Goal: Task Accomplishment & Management: Manage account settings

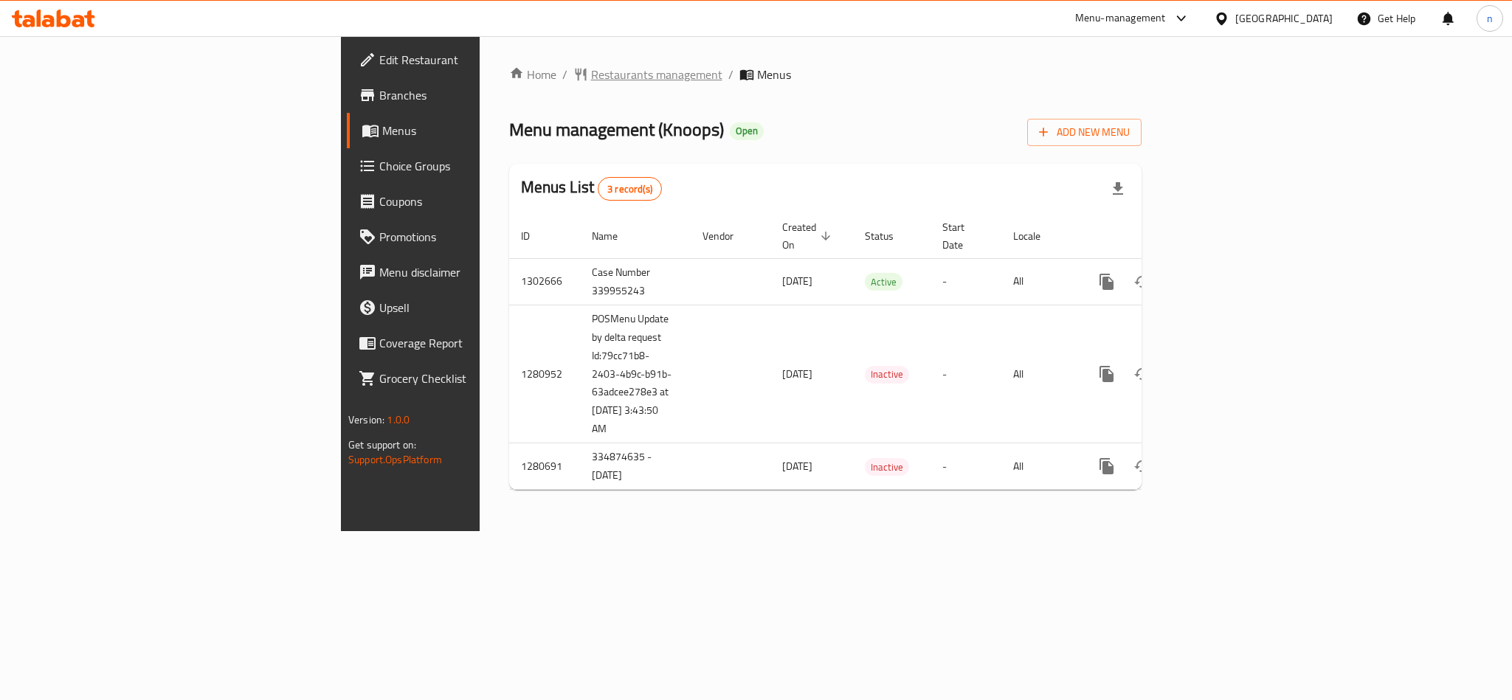
click at [591, 69] on span "Restaurants management" at bounding box center [656, 75] width 131 height 18
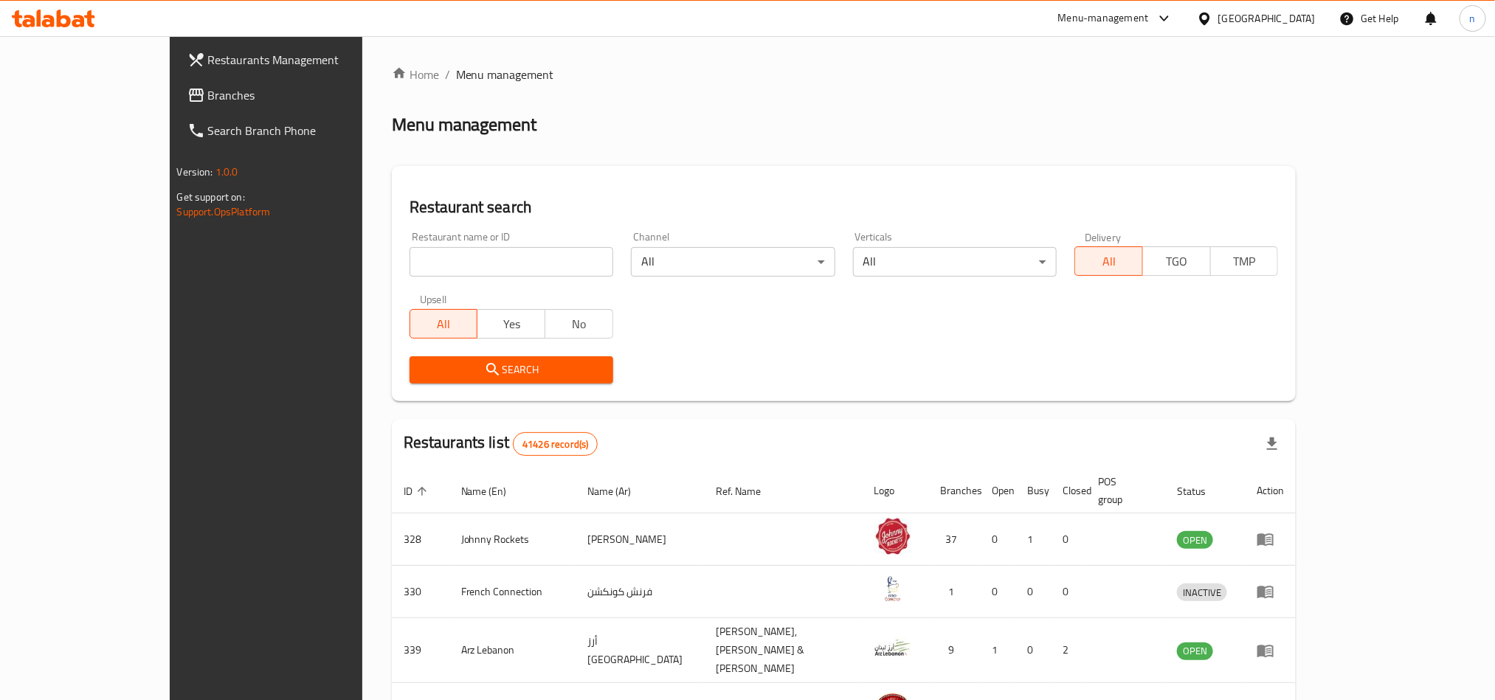
click at [409, 260] on input "search" at bounding box center [511, 262] width 204 height 30
paste input "693945"
type input "693945"
click button "Search" at bounding box center [511, 369] width 204 height 27
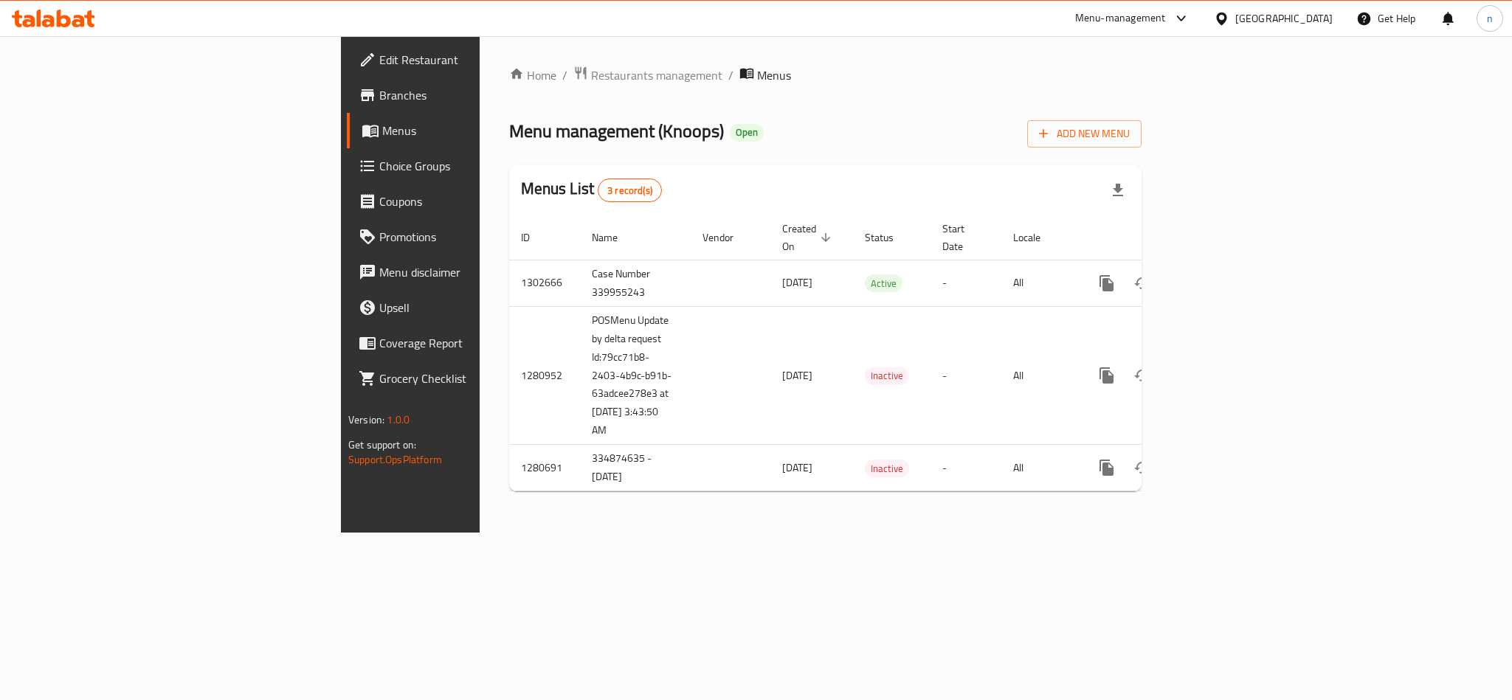
click at [379, 173] on span "Choice Groups" at bounding box center [480, 166] width 202 height 18
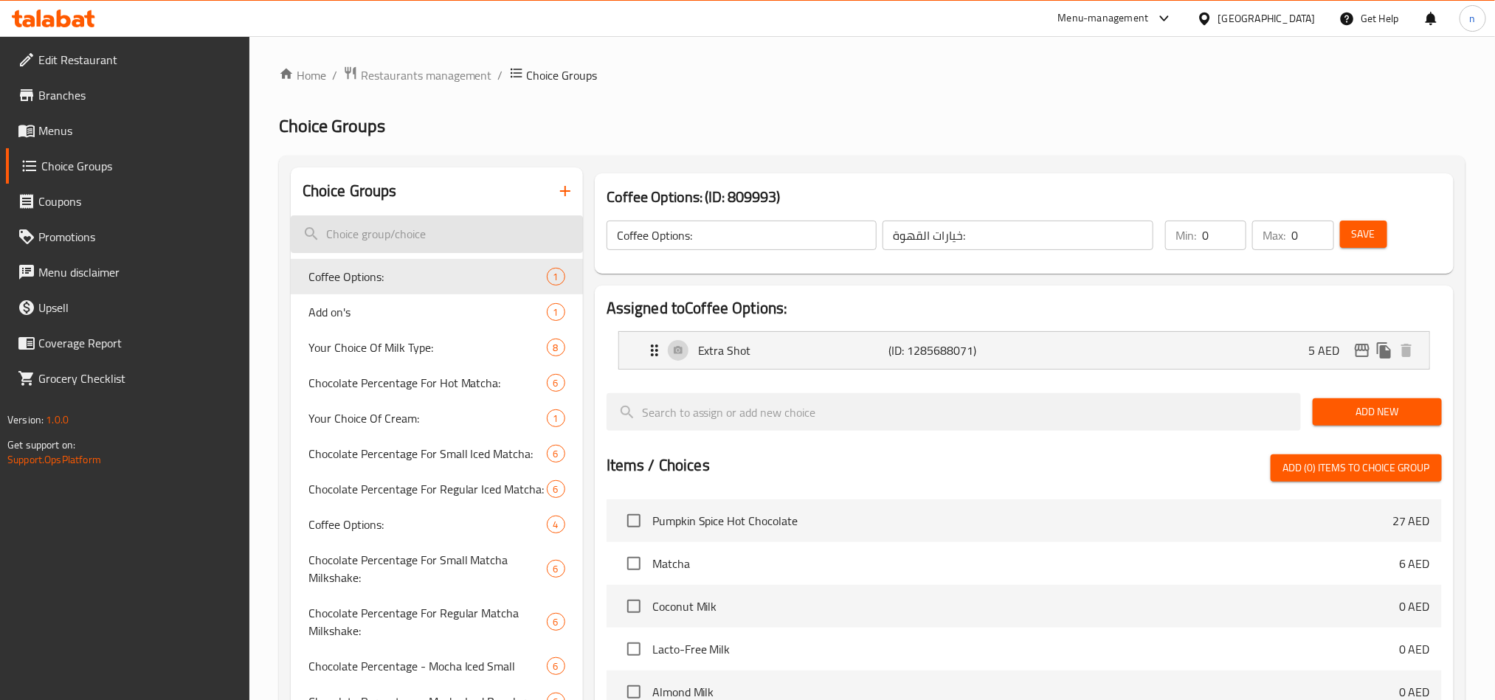
click at [353, 226] on input "search" at bounding box center [437, 234] width 292 height 38
click at [365, 272] on span "Coffee Options:" at bounding box center [405, 277] width 194 height 18
click at [346, 232] on input "search" at bounding box center [437, 234] width 292 height 38
paste input "Coffee options"
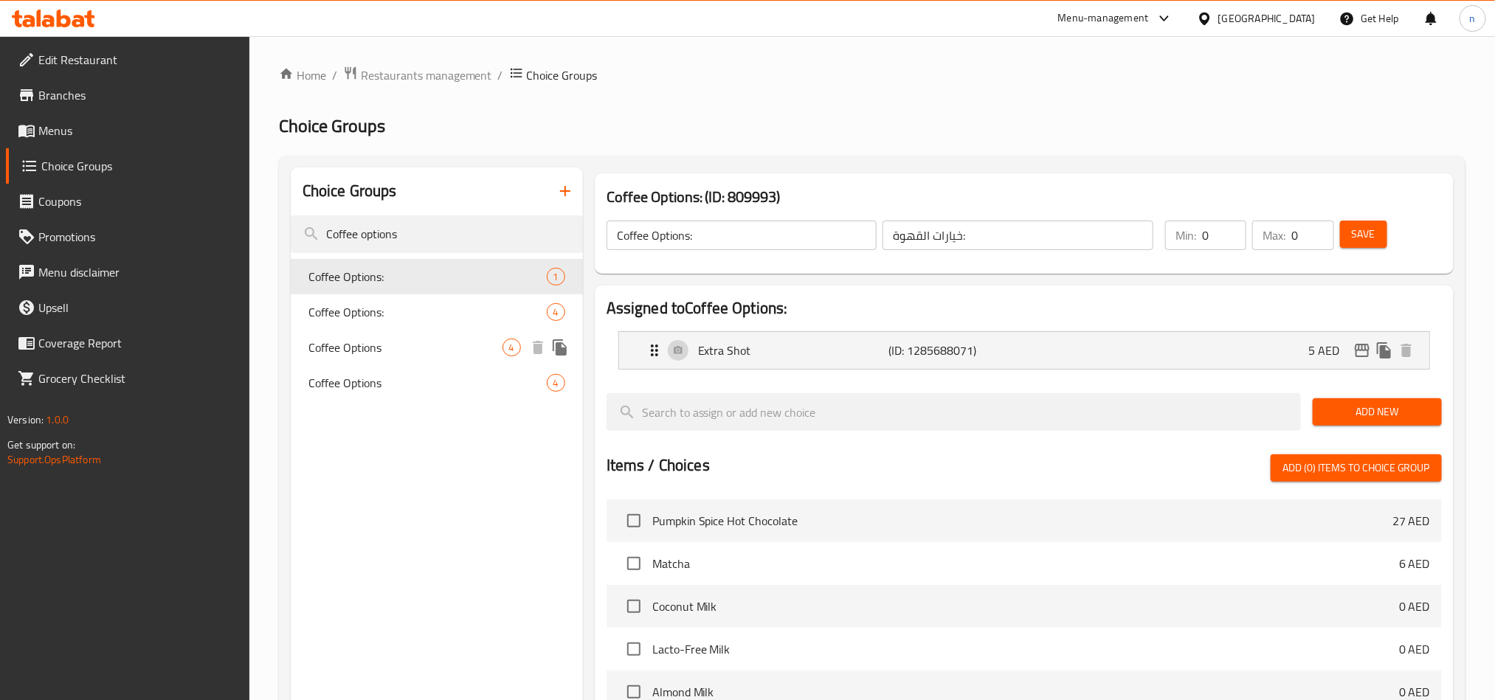
type input "Coffee options"
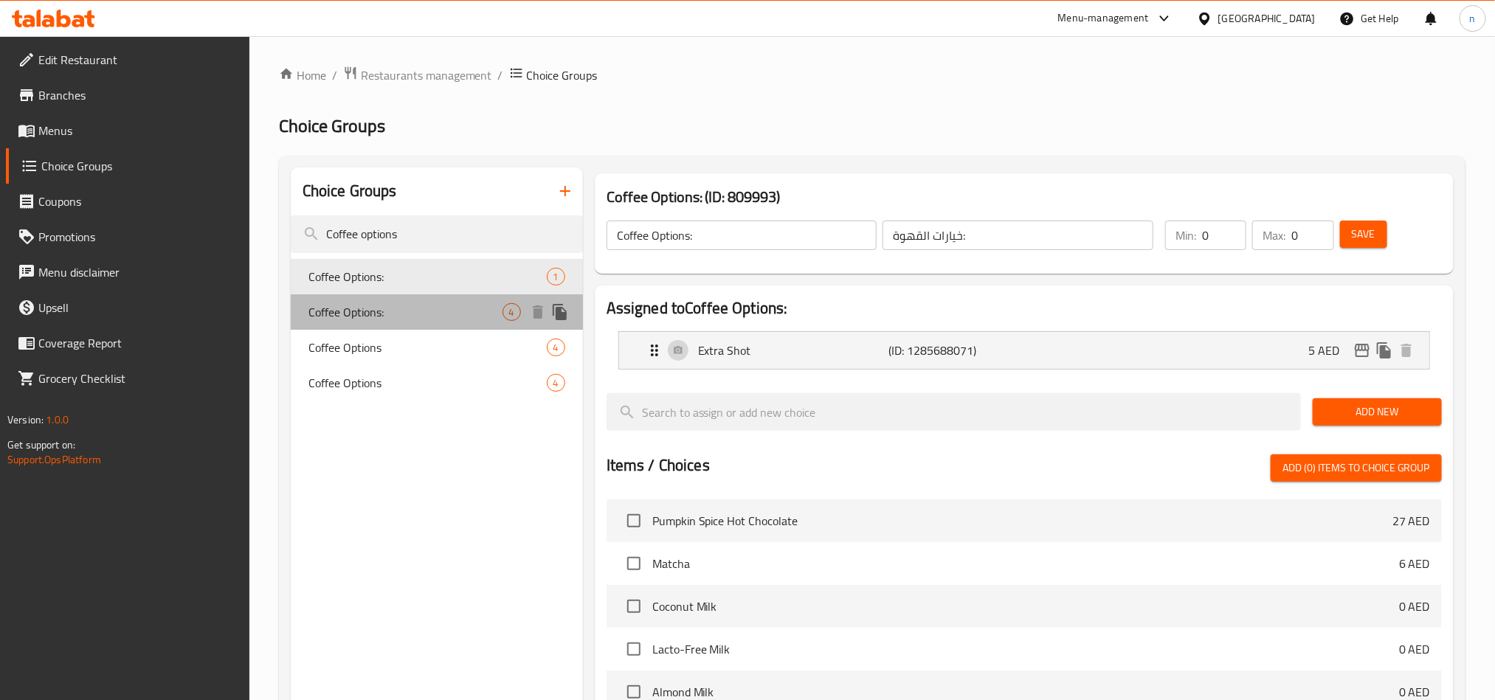
click at [408, 305] on span "Coffee Options:" at bounding box center [405, 312] width 194 height 18
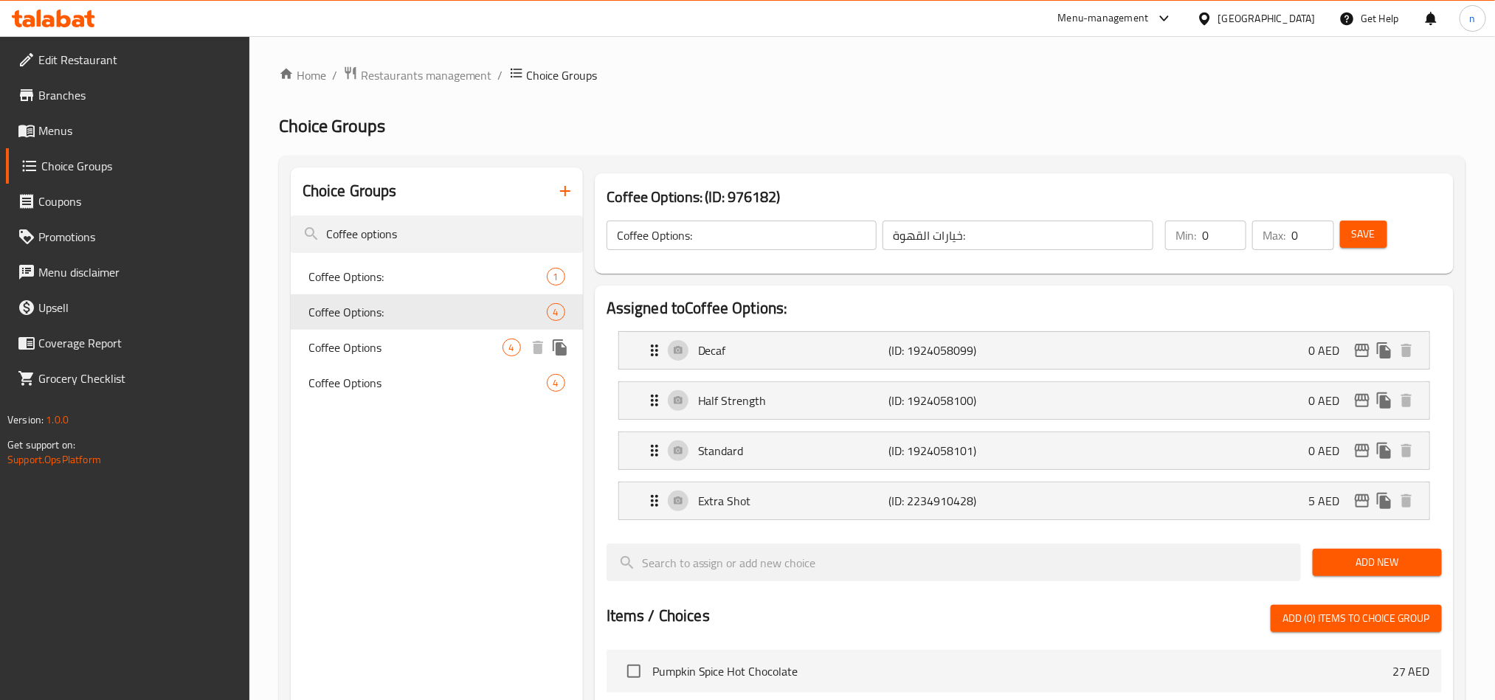
click at [416, 332] on div "Coffee Options 4" at bounding box center [437, 347] width 292 height 35
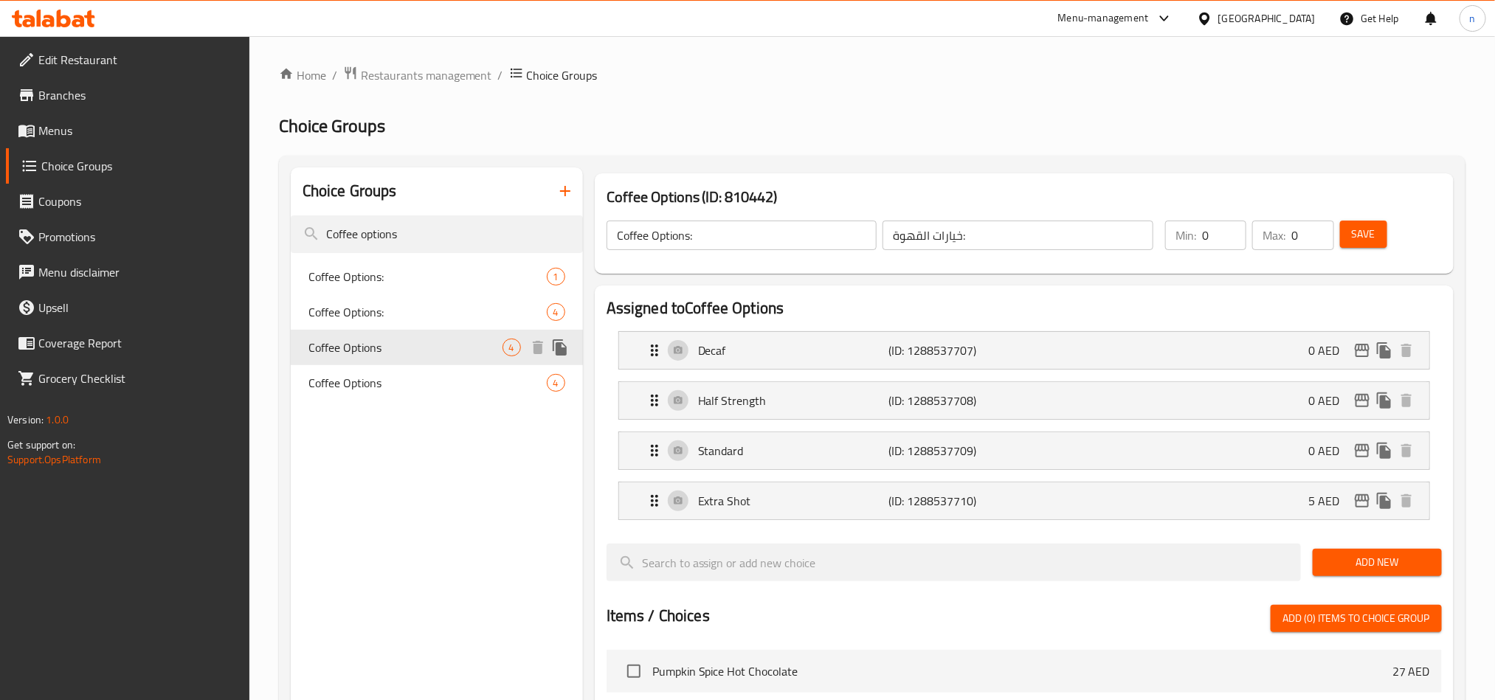
type input "Coffee Options"
type input "خيارات القهوة"
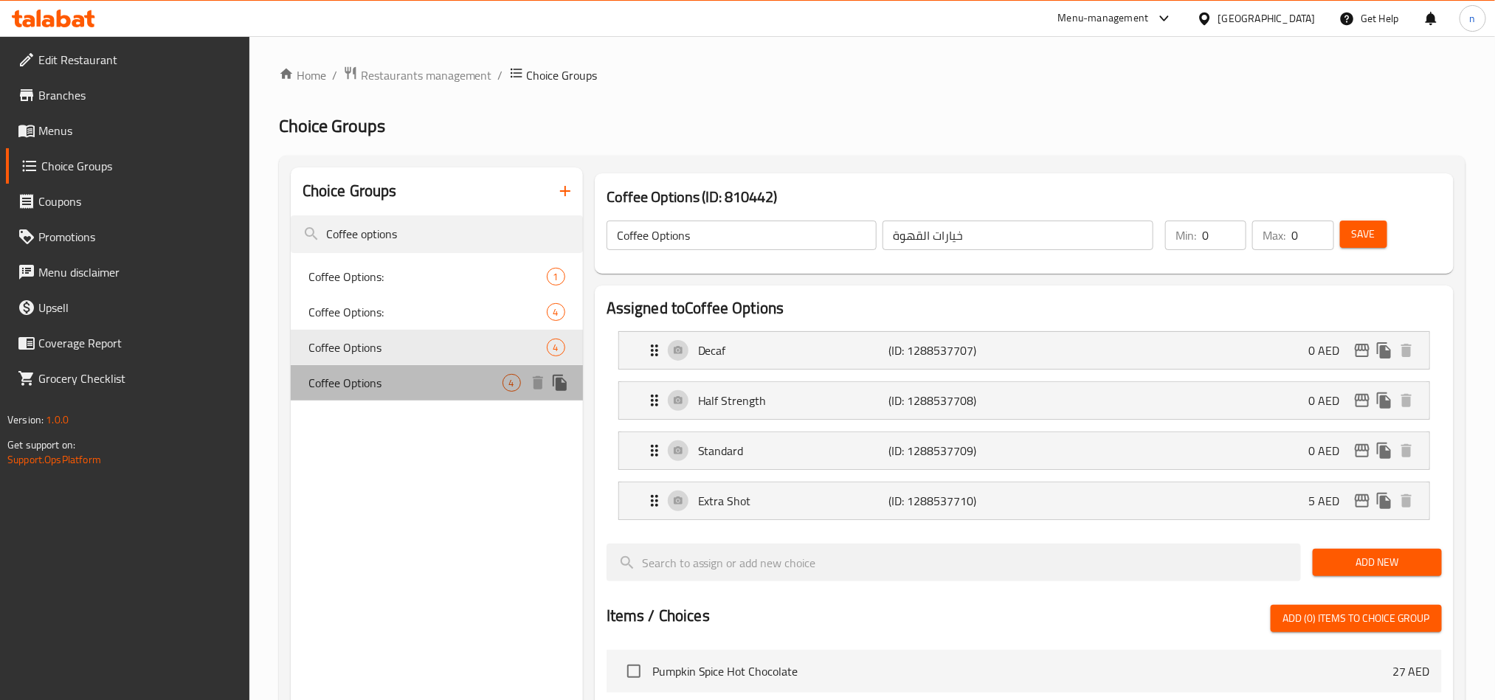
click at [412, 375] on span "Coffee Options" at bounding box center [405, 383] width 194 height 18
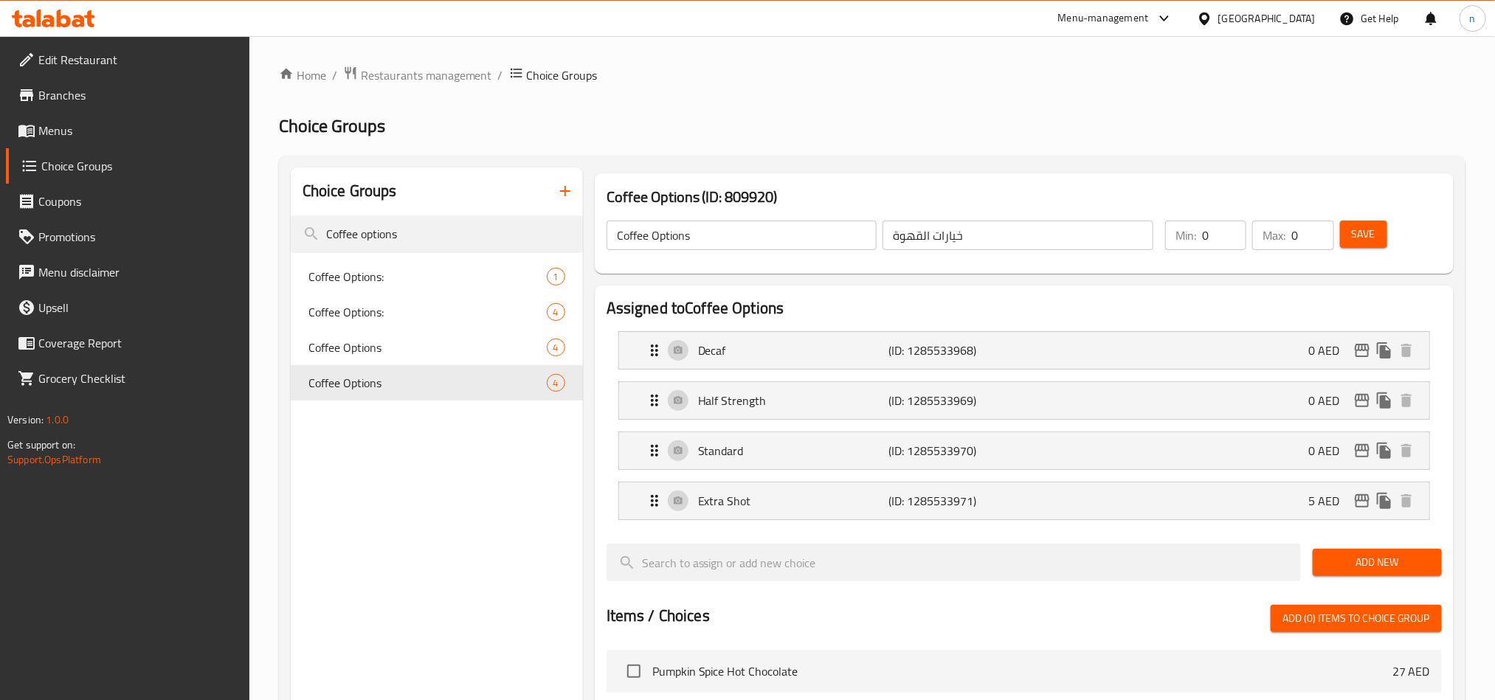
drag, startPoint x: 412, startPoint y: 242, endPoint x: 284, endPoint y: 248, distance: 127.8
click at [284, 248] on div "Choice Groups Coffee options Coffee Options: 1 Coffee Options: 4 Coffee Options…" at bounding box center [872, 676] width 1186 height 1041
paste input "addi"
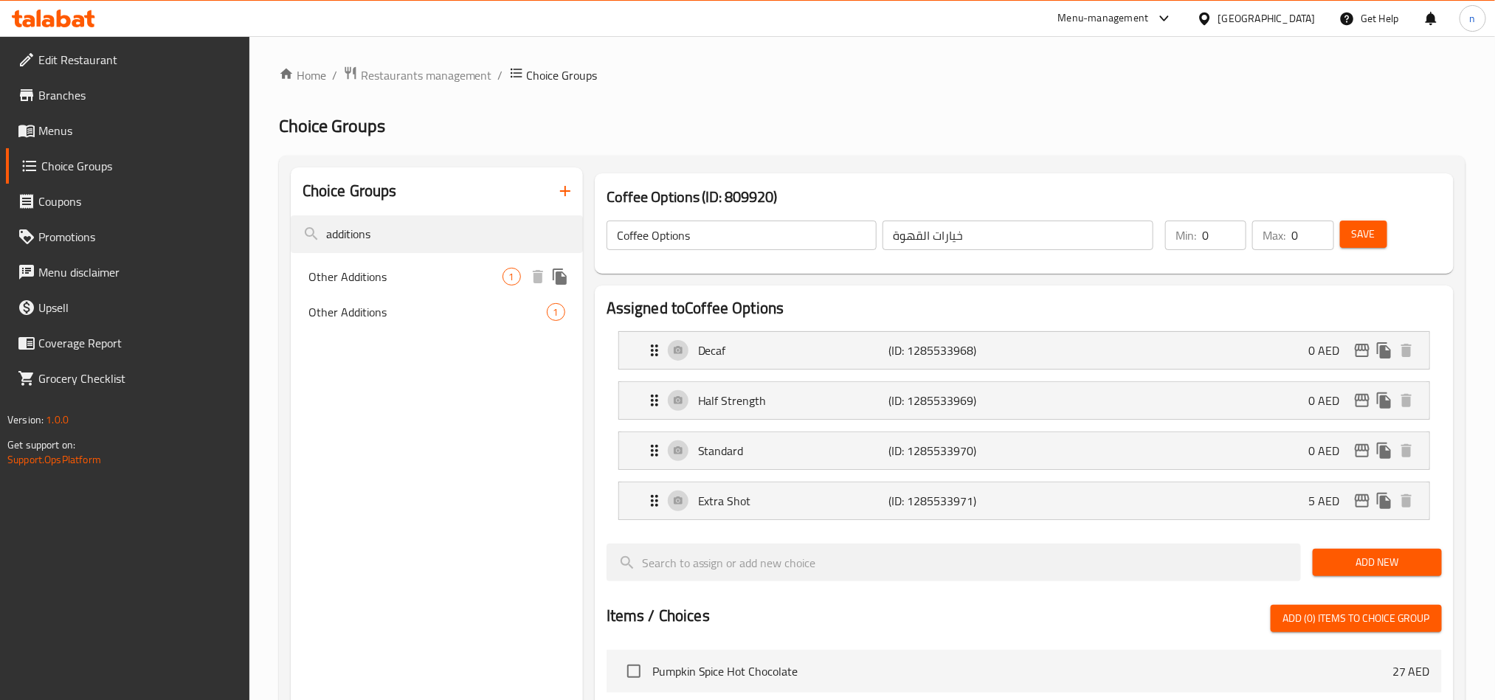
type input "additions"
click at [377, 271] on span "Other Additions" at bounding box center [405, 277] width 194 height 18
type input "Other Additions"
type input "إضافات أخرى"
type input "1"
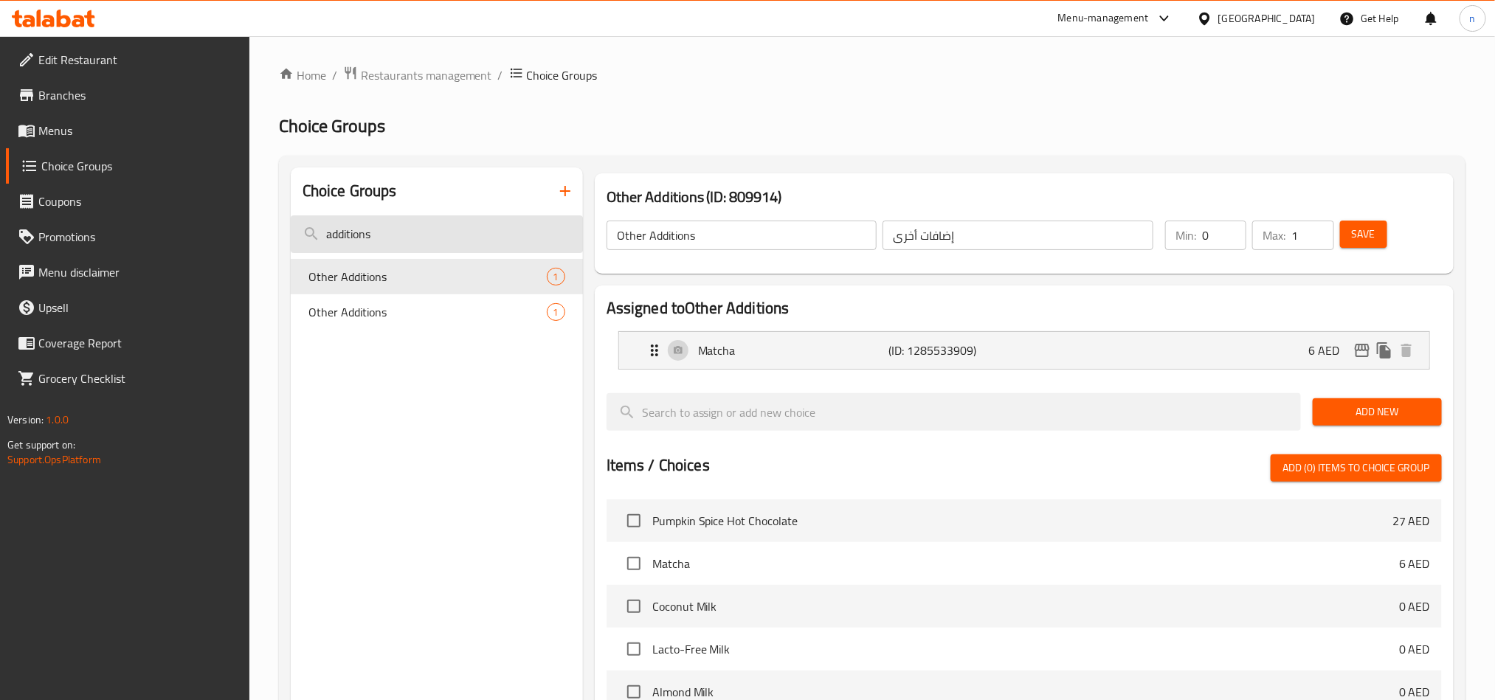
drag, startPoint x: 419, startPoint y: 233, endPoint x: 291, endPoint y: 238, distance: 128.4
click at [291, 238] on input "additions" at bounding box center [437, 234] width 292 height 38
paste input "salt and pepper"
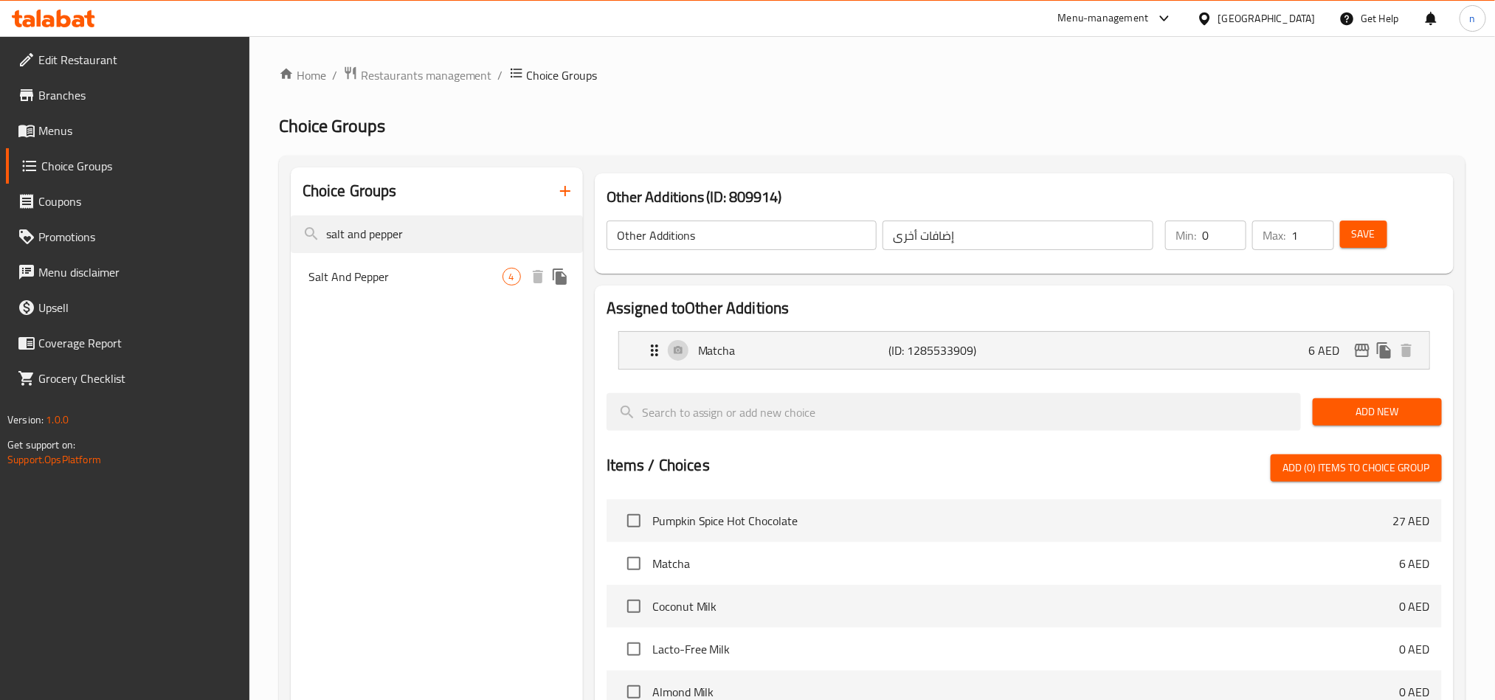
type input "salt and pepper"
click at [308, 277] on span "Salt And Pepper" at bounding box center [405, 277] width 194 height 18
type input "Salt And Pepper"
type input "ملح و فلفل"
type input "0"
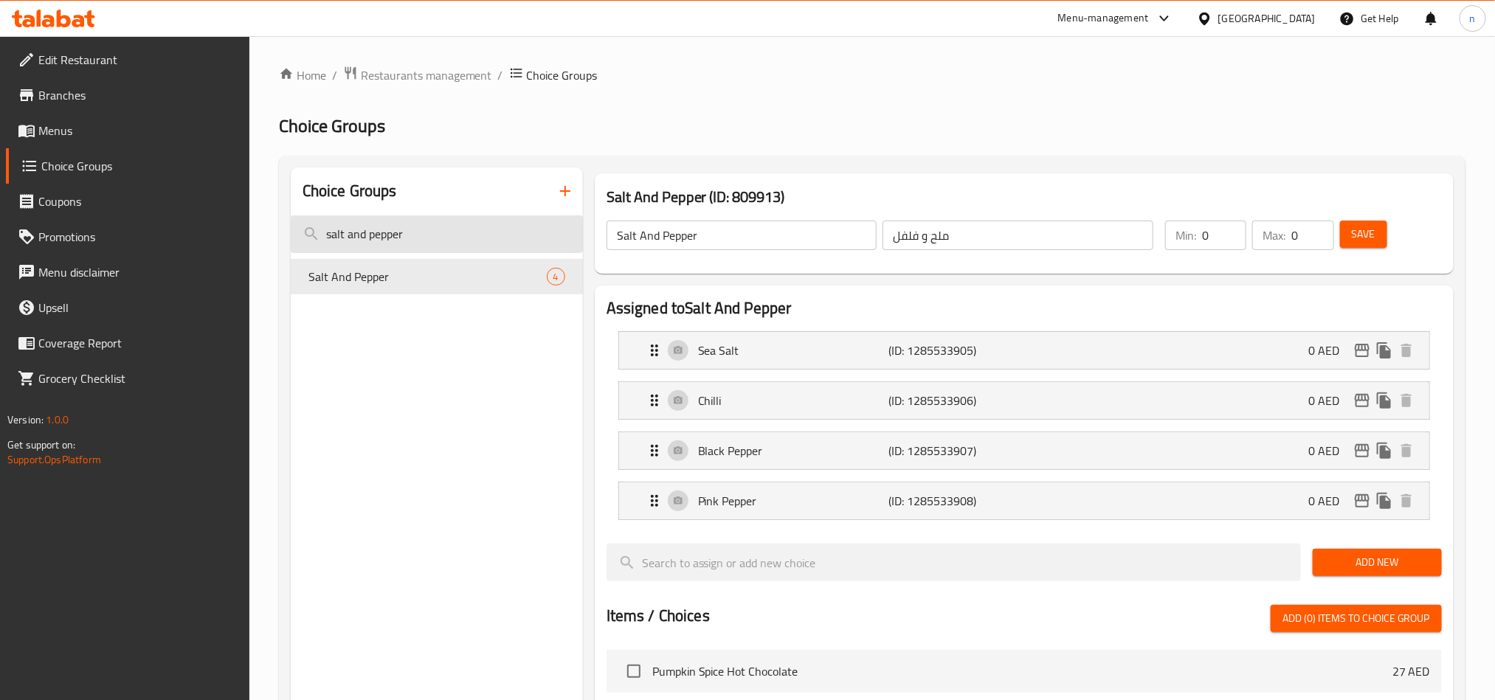
drag, startPoint x: 409, startPoint y: 228, endPoint x: 321, endPoint y: 226, distance: 88.5
click at [321, 226] on input "salt and pepper" at bounding box center [437, 234] width 292 height 38
paste input "pices"
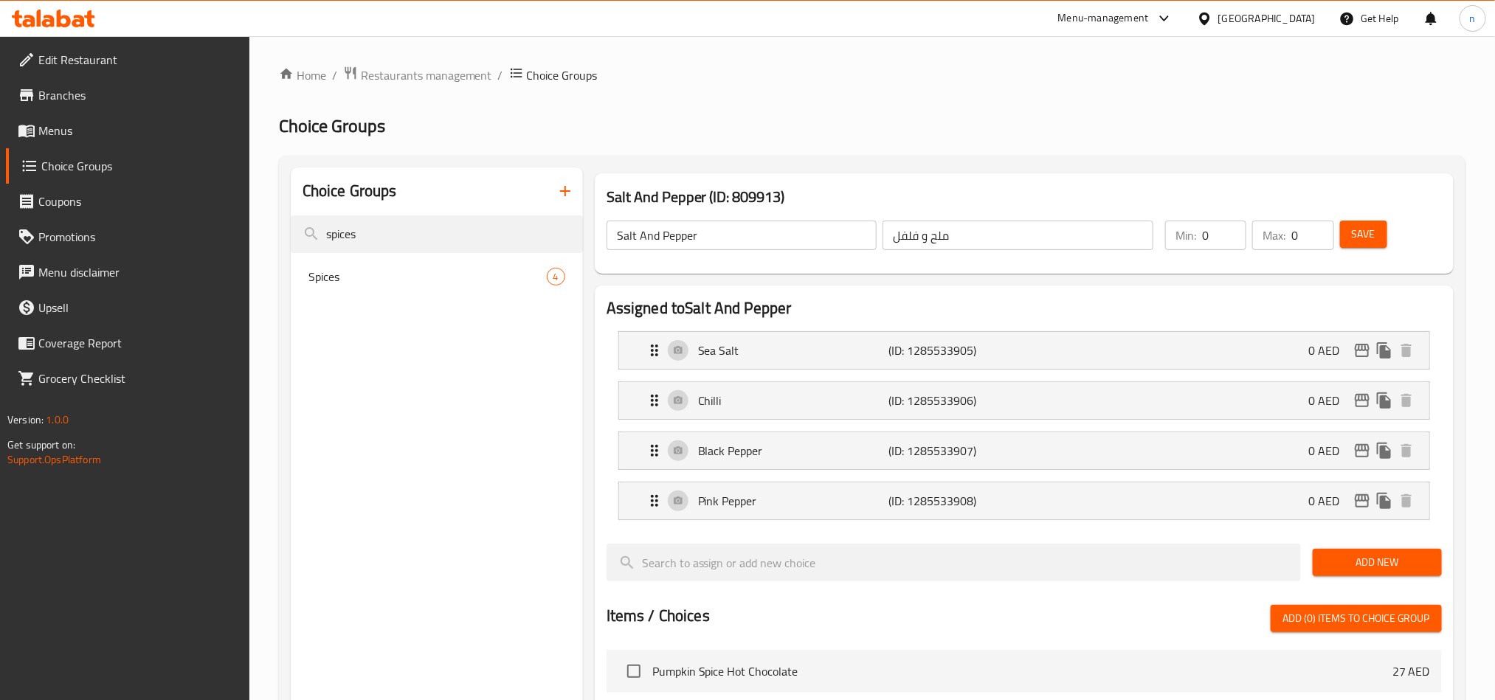
type input "spices"
click at [459, 285] on div "Spices 4" at bounding box center [437, 276] width 292 height 35
type input "Spices"
type input "توابل"
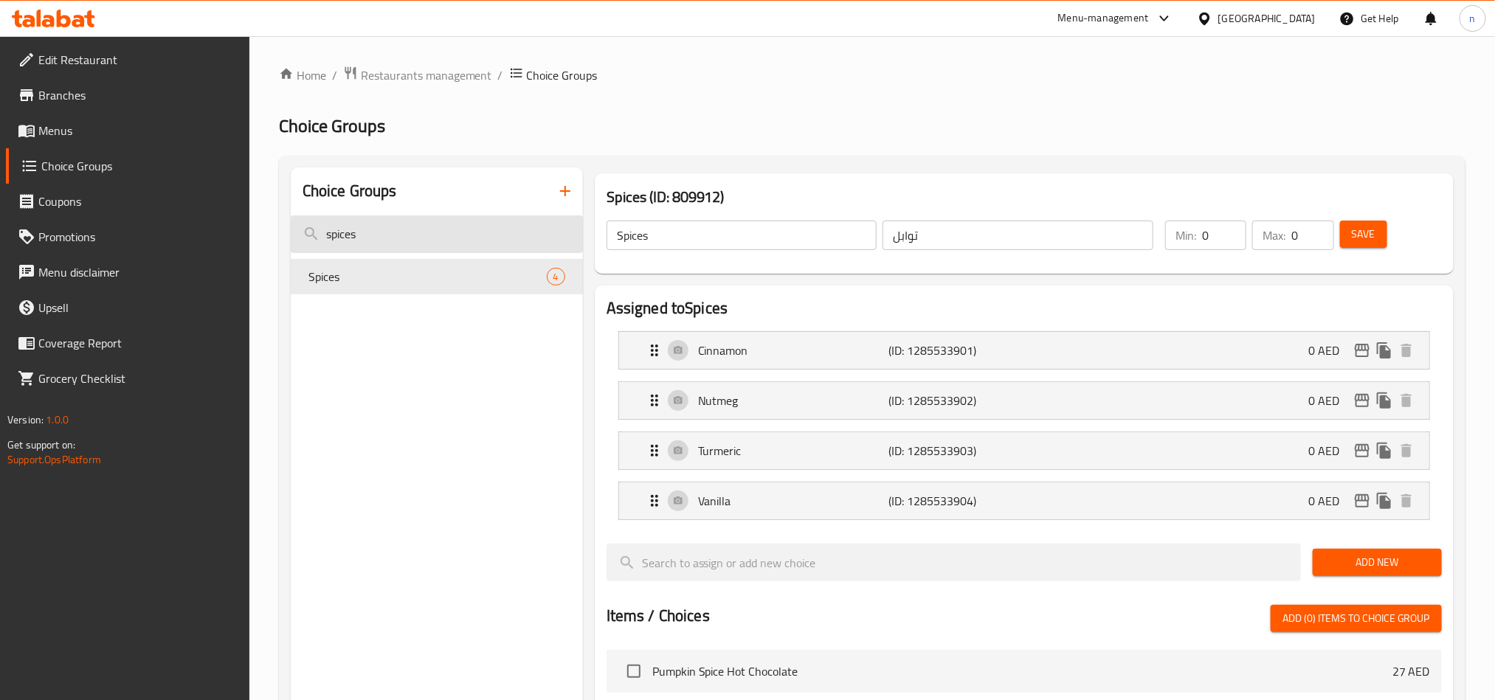
drag, startPoint x: 377, startPoint y: 239, endPoint x: 288, endPoint y: 226, distance: 89.4
click at [291, 226] on input "spices" at bounding box center [437, 234] width 292 height 38
paste input "Fruit and herb root"
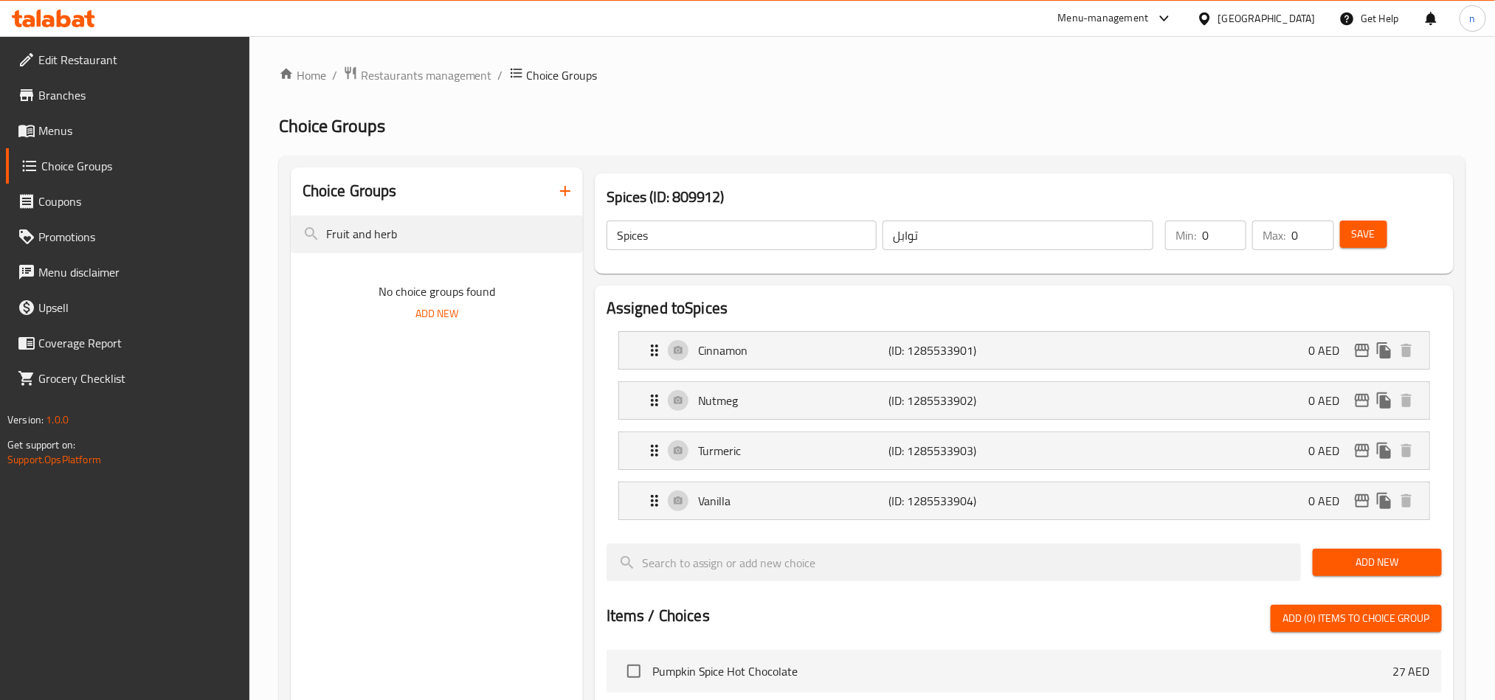
drag, startPoint x: 376, startPoint y: 233, endPoint x: 210, endPoint y: 235, distance: 166.0
click at [210, 235] on div "Edit Restaurant Branches Menus Choice Groups Coupons Promotions Menu disclaimer…" at bounding box center [747, 631] width 1495 height 1190
type input "erb"
click at [350, 279] on span "Choice Of Fruits Roots & Herbs:" at bounding box center [405, 277] width 194 height 18
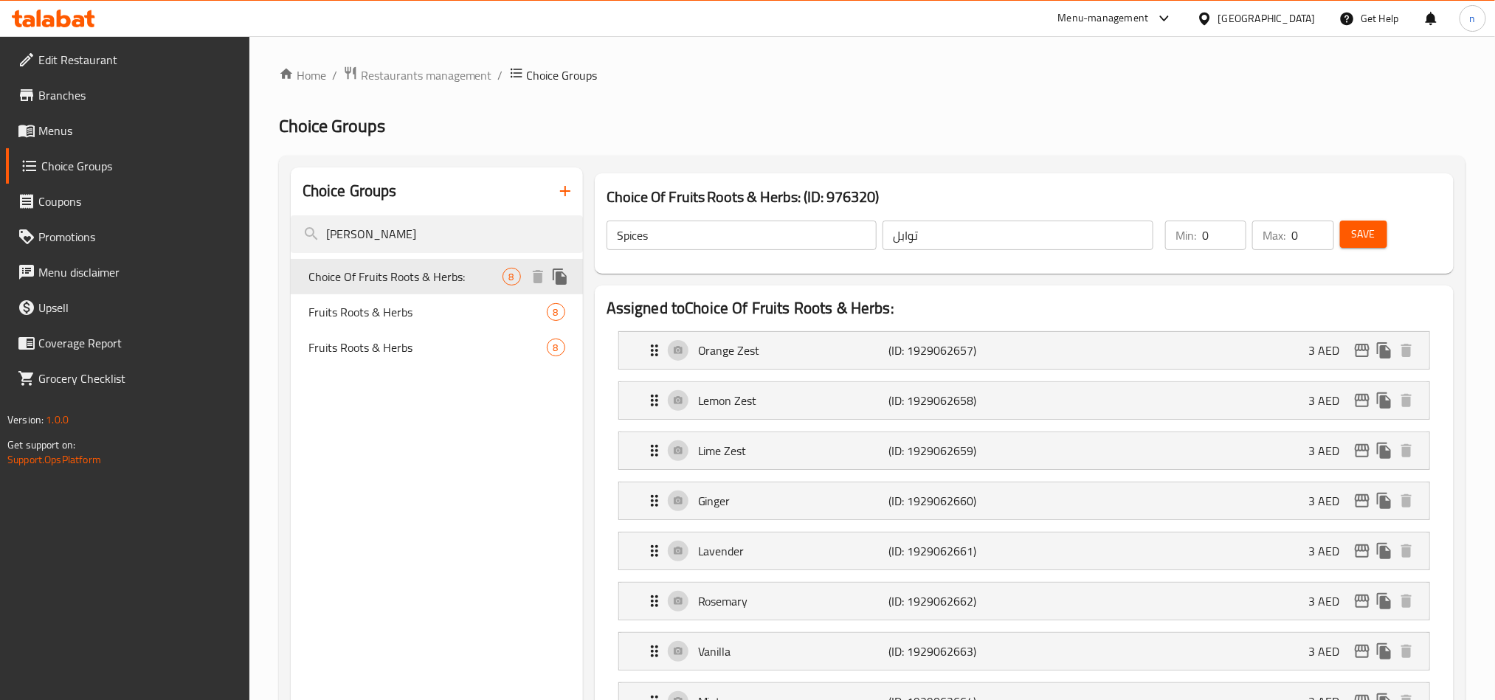
type input "Choice Of Fruits Roots & Herbs:"
type input "اختيار الفواكه والجذور والأعشاب:"
type input "1"
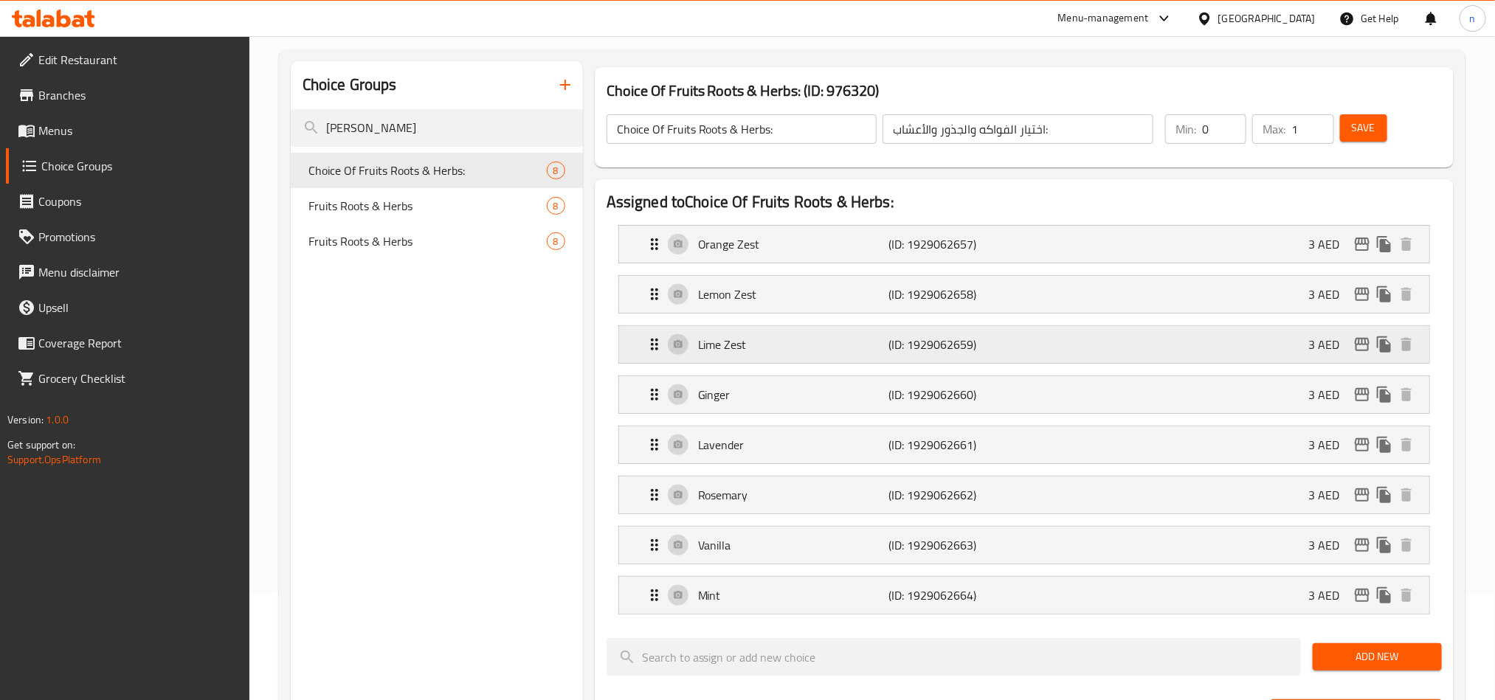
scroll to position [221, 0]
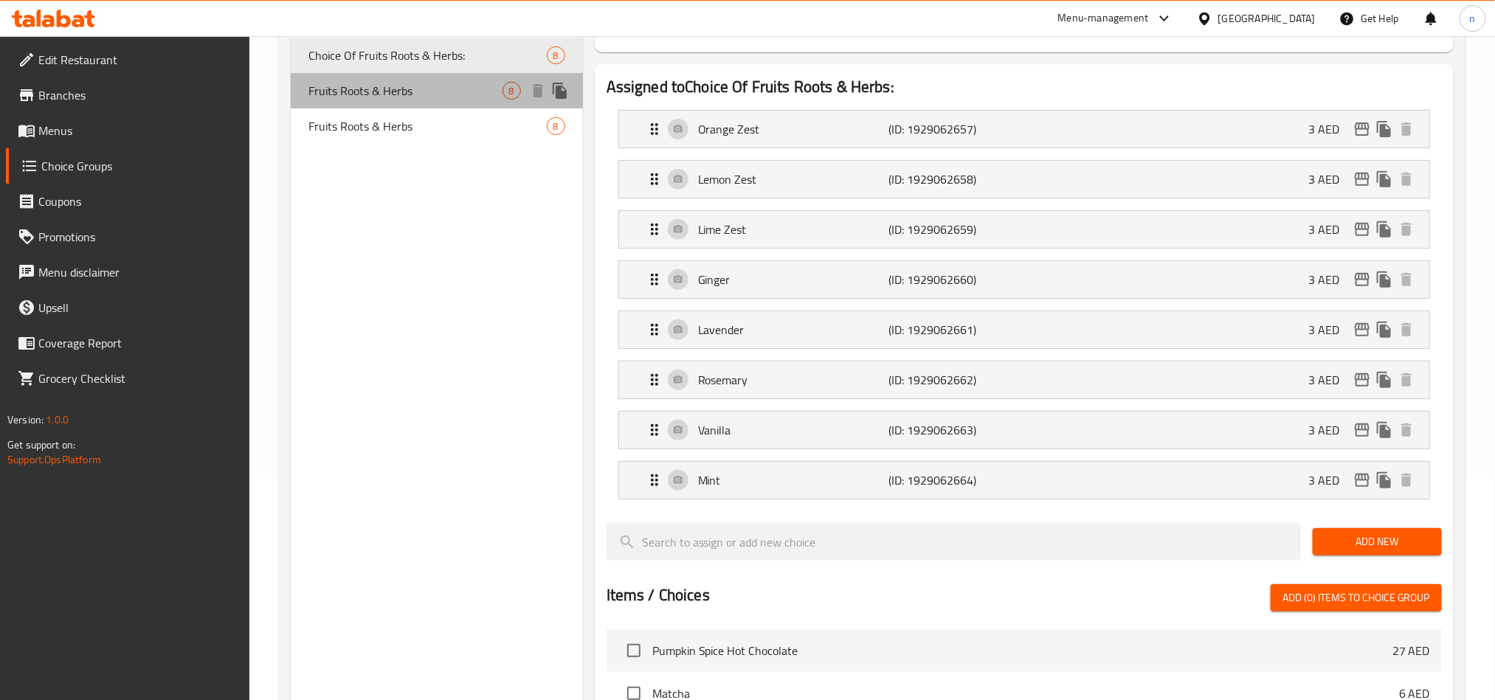
click at [403, 100] on span "Fruits Roots & Herbs" at bounding box center [405, 91] width 194 height 18
type input "Fruits Roots & Herbs"
type input "جذور الفاكهة والأعشاب"
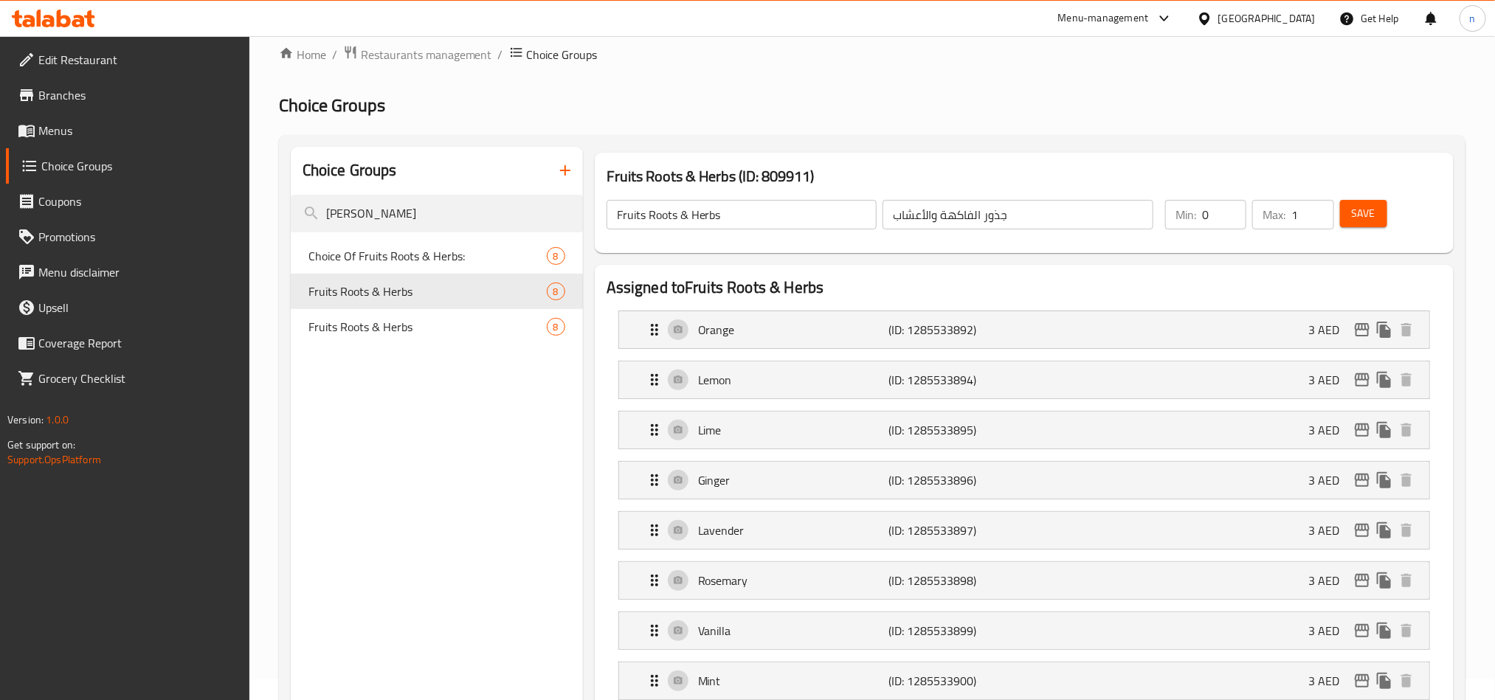
scroll to position [0, 0]
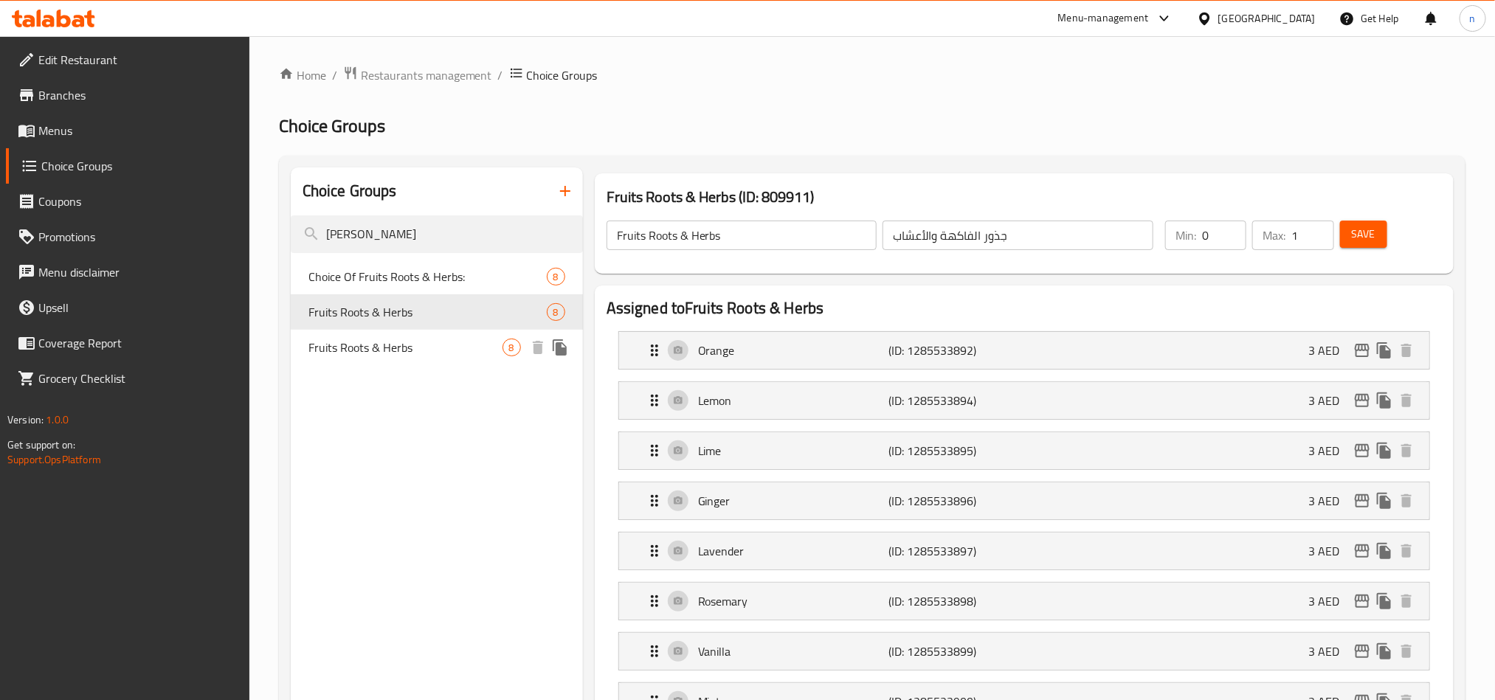
click at [383, 347] on span "Fruits Roots & Herbs" at bounding box center [405, 348] width 194 height 18
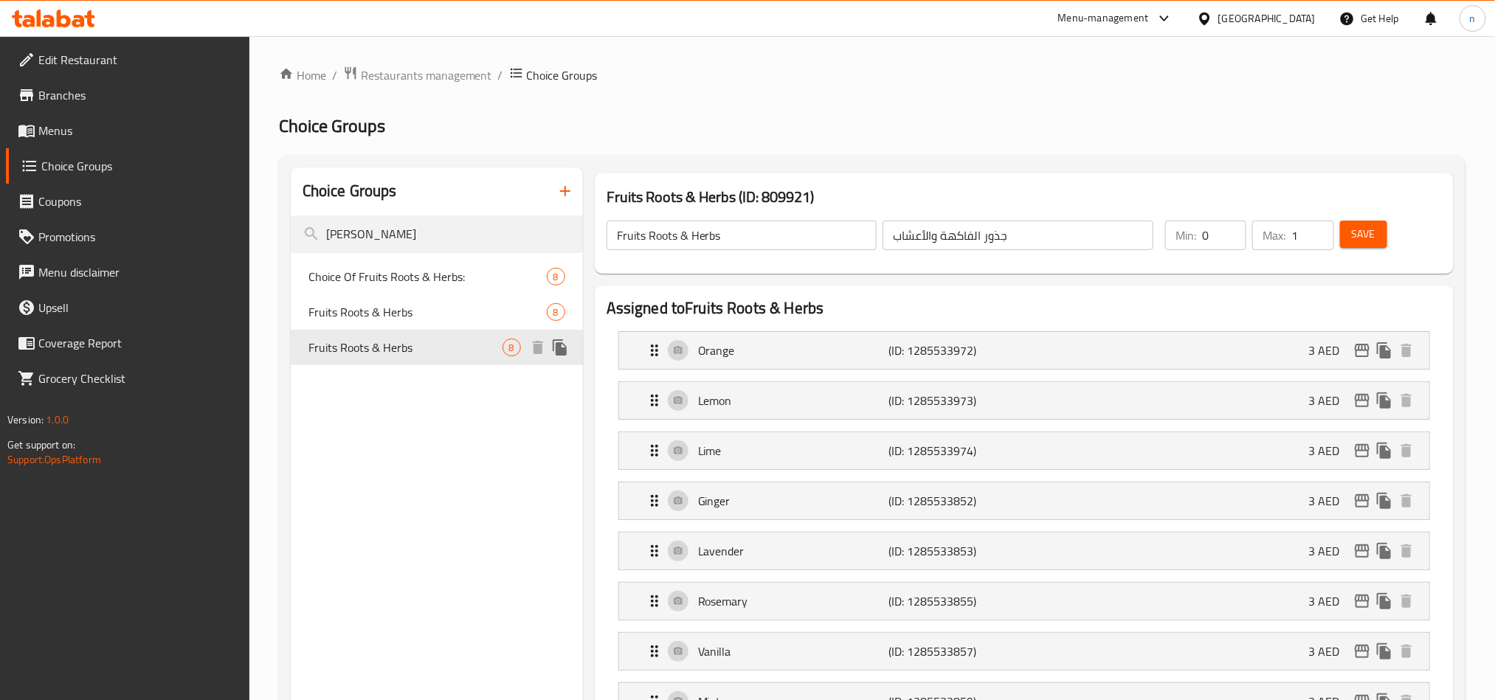
type input "0"
drag, startPoint x: 409, startPoint y: 230, endPoint x: 237, endPoint y: 238, distance: 172.8
paste input "Cream:"
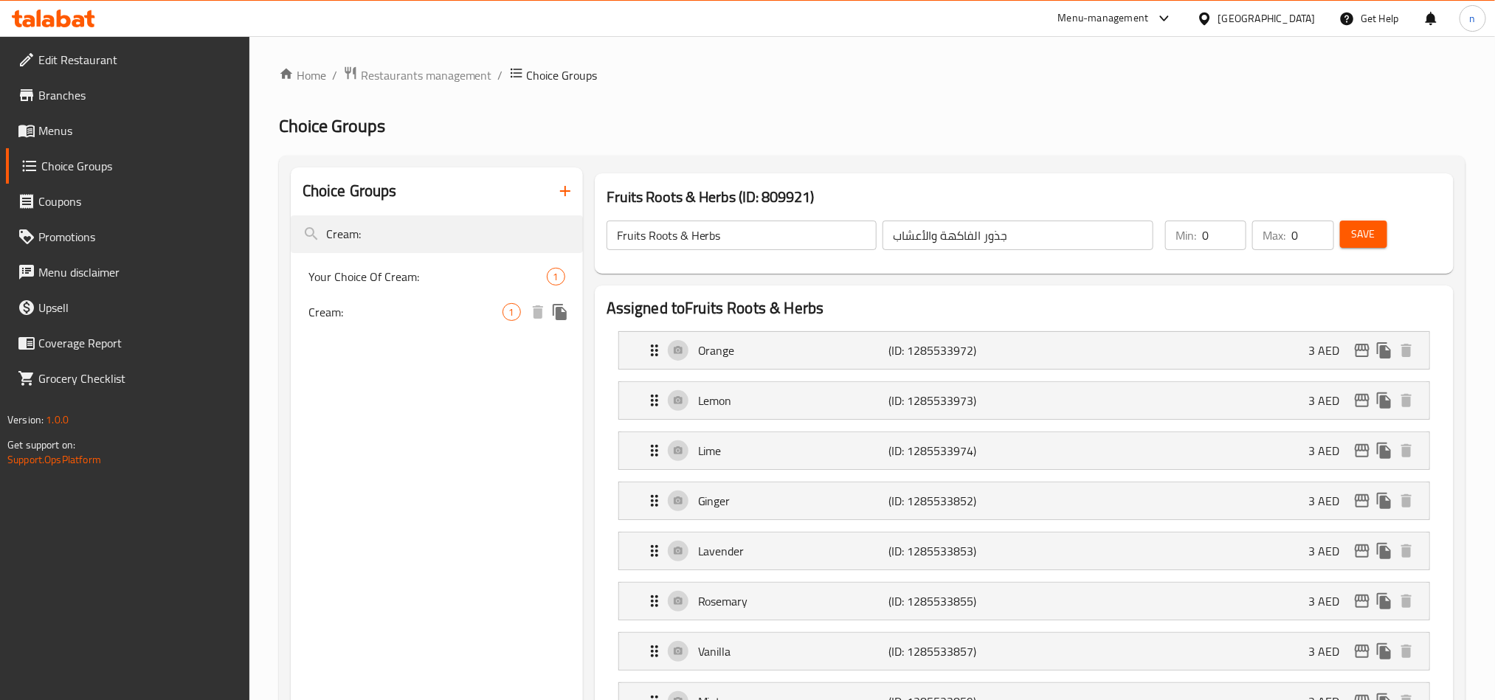
type input "Cream:"
click at [361, 305] on span "Cream:" at bounding box center [405, 312] width 194 height 18
type input "Cream:"
type input "كريمة:"
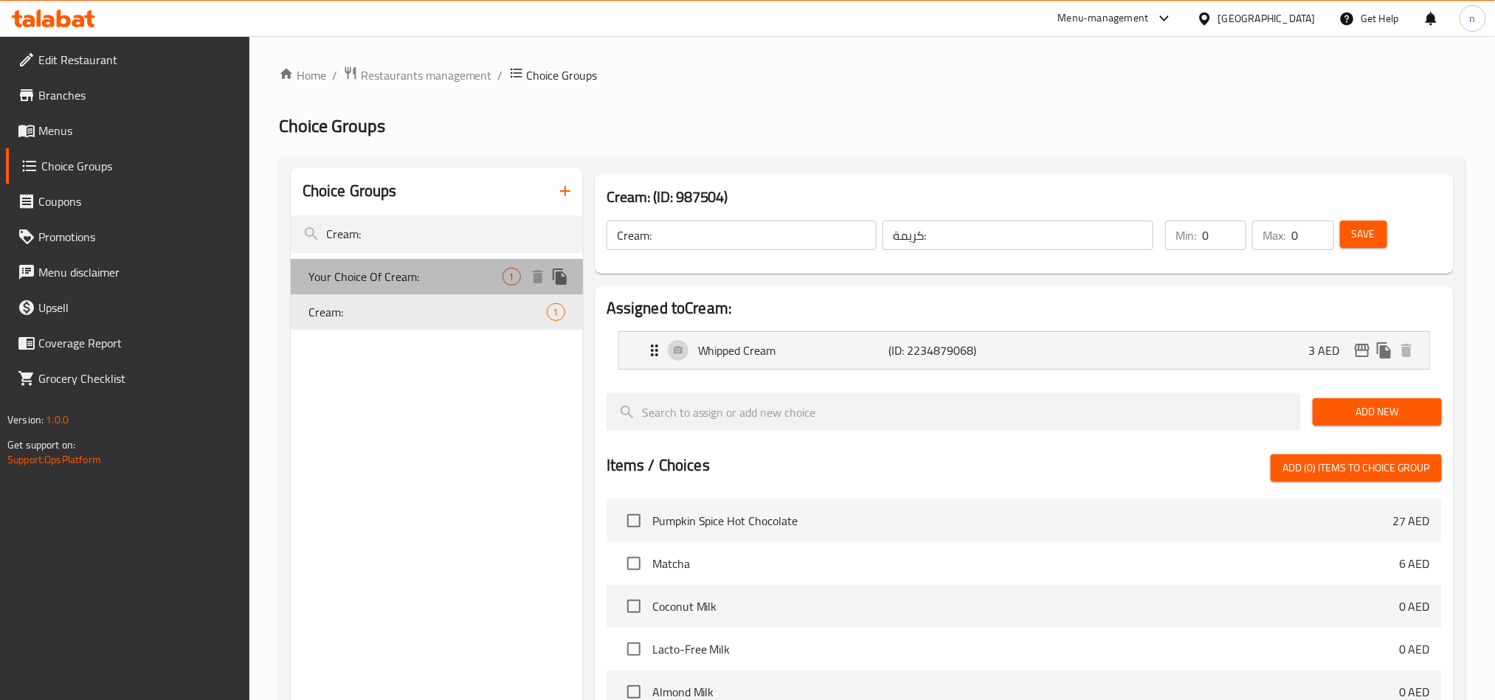
click at [385, 271] on span "Your Choice Of Cream:" at bounding box center [405, 277] width 194 height 18
type input "Your Choice Of Cream:"
type input "إختيارك من الكريمة:"
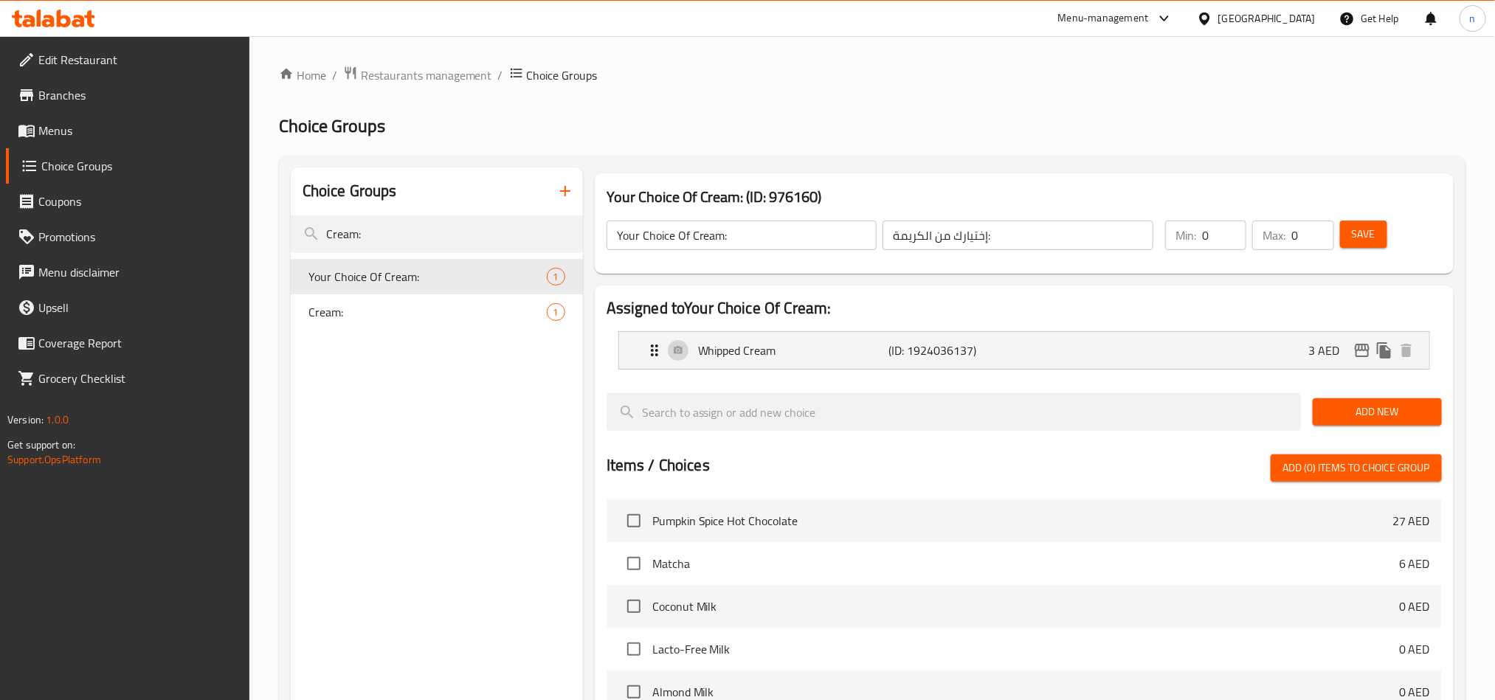
paste input "milk type"
drag, startPoint x: 396, startPoint y: 240, endPoint x: 277, endPoint y: 222, distance: 120.8
click at [282, 221] on div "Choice Groups milk type Your Choice Of Cream: 1 Cream: 1 Your Choice Of Cream: …" at bounding box center [872, 601] width 1186 height 890
type input "milk type"
click at [437, 285] on div "Your Choice Of Milk Type: 8" at bounding box center [437, 276] width 292 height 35
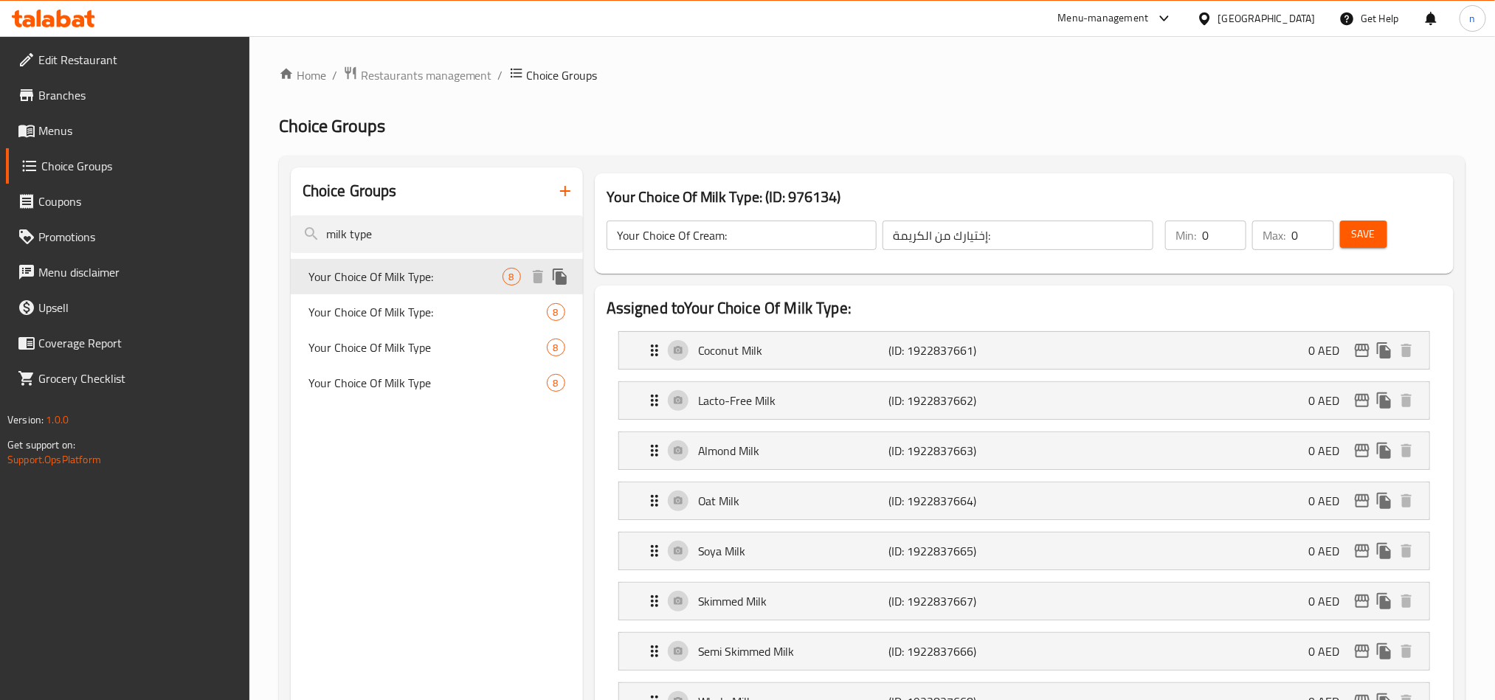
type input "Your Choice Of Milk Type:"
type input "اختيارك من نوع الحليب:"
type input "1"
drag, startPoint x: 404, startPoint y: 239, endPoint x: 275, endPoint y: 239, distance: 128.4
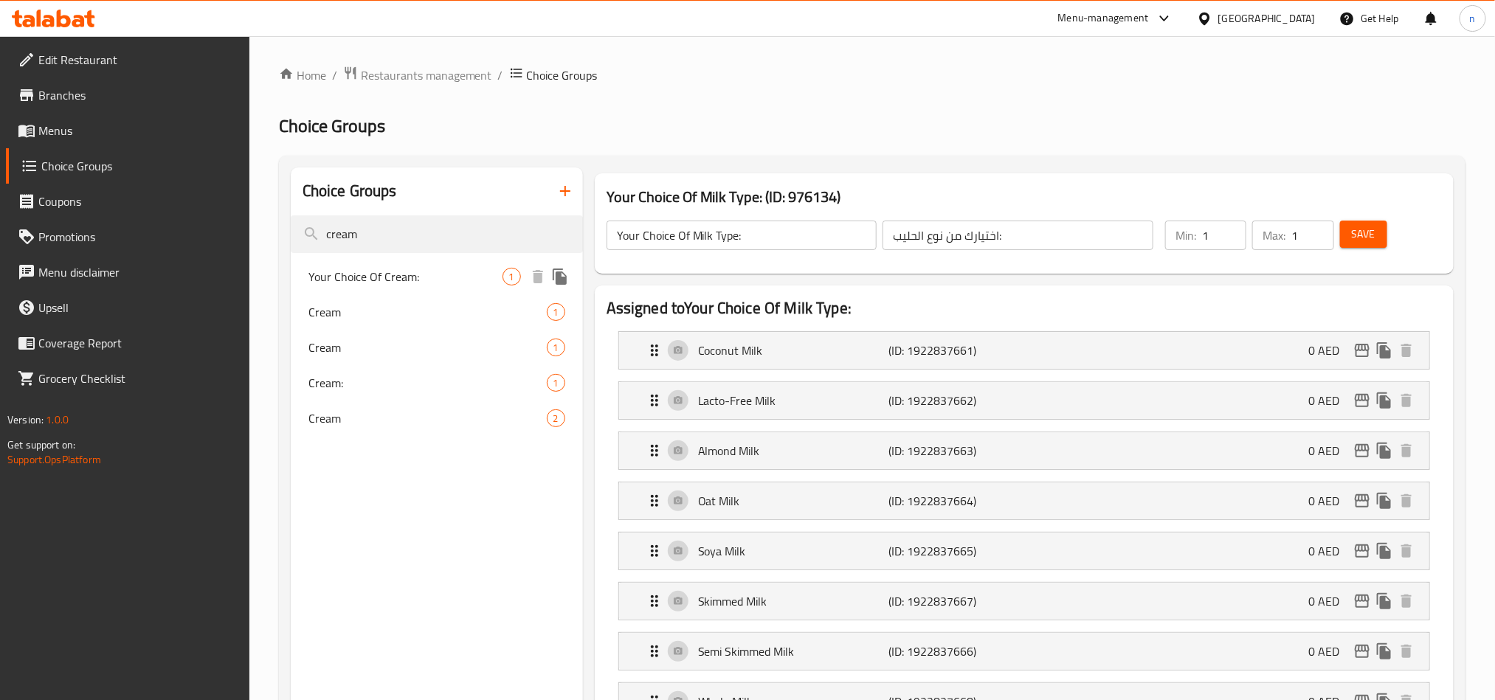
type input "cream"
click at [368, 281] on span "Your Choice Of Cream:" at bounding box center [405, 277] width 194 height 18
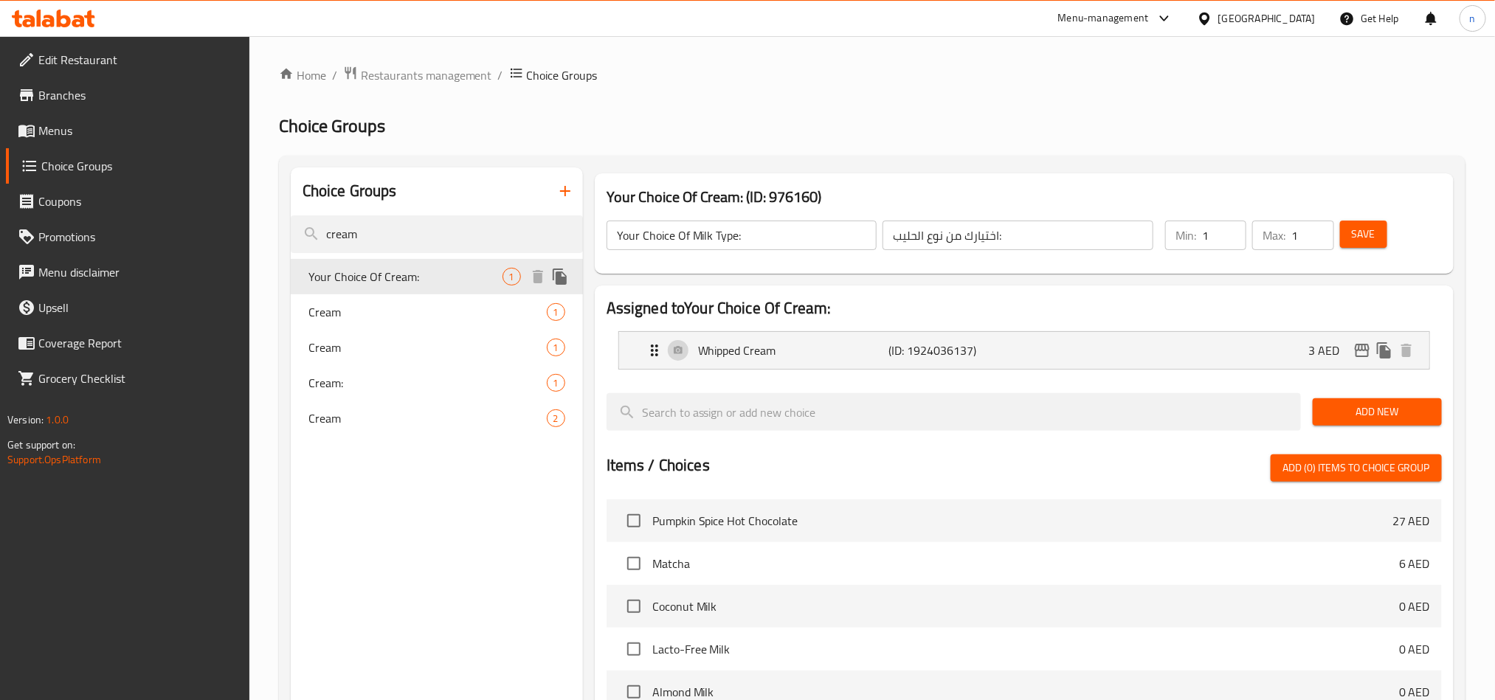
type input "Your Choice Of Cream:"
type input "إختيارك من الكريمة:"
type input "0"
click at [368, 308] on span "Cream" at bounding box center [405, 312] width 194 height 18
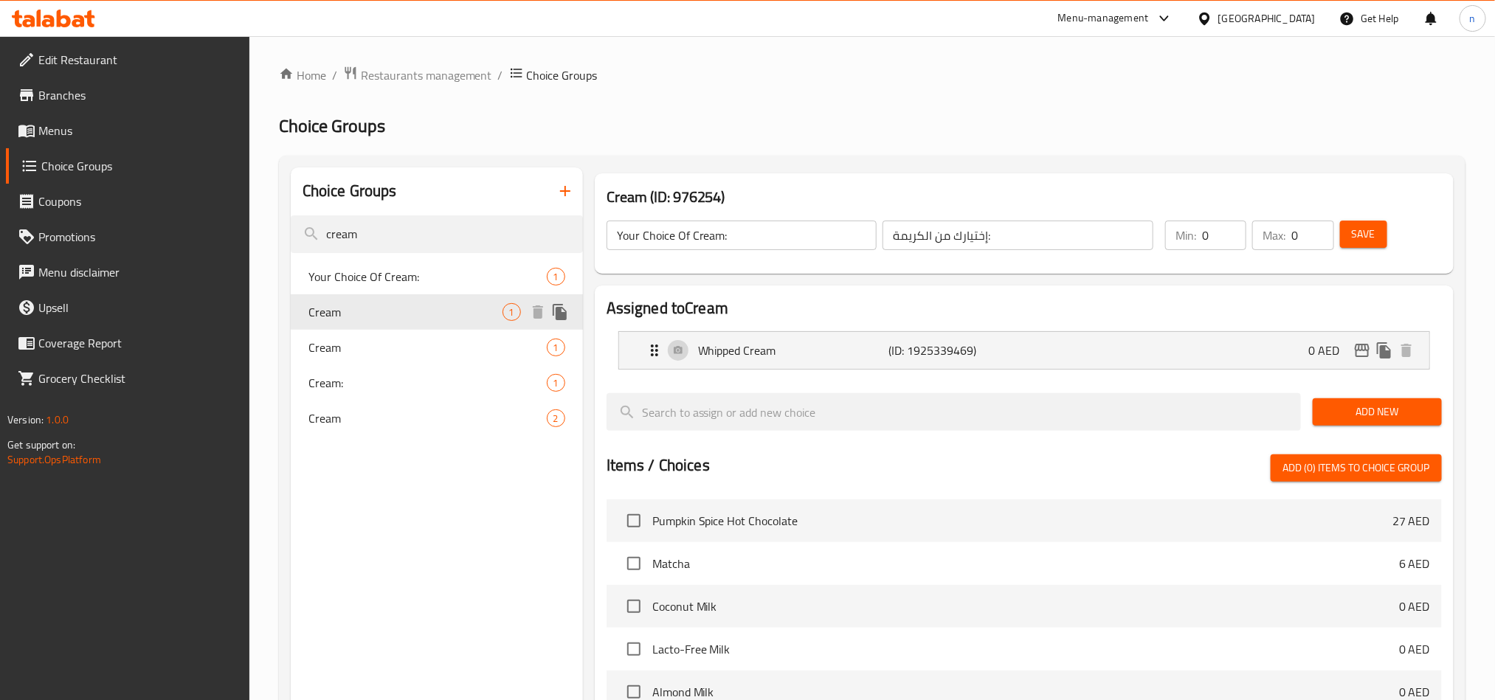
type input "Cream"
type input "كريمة"
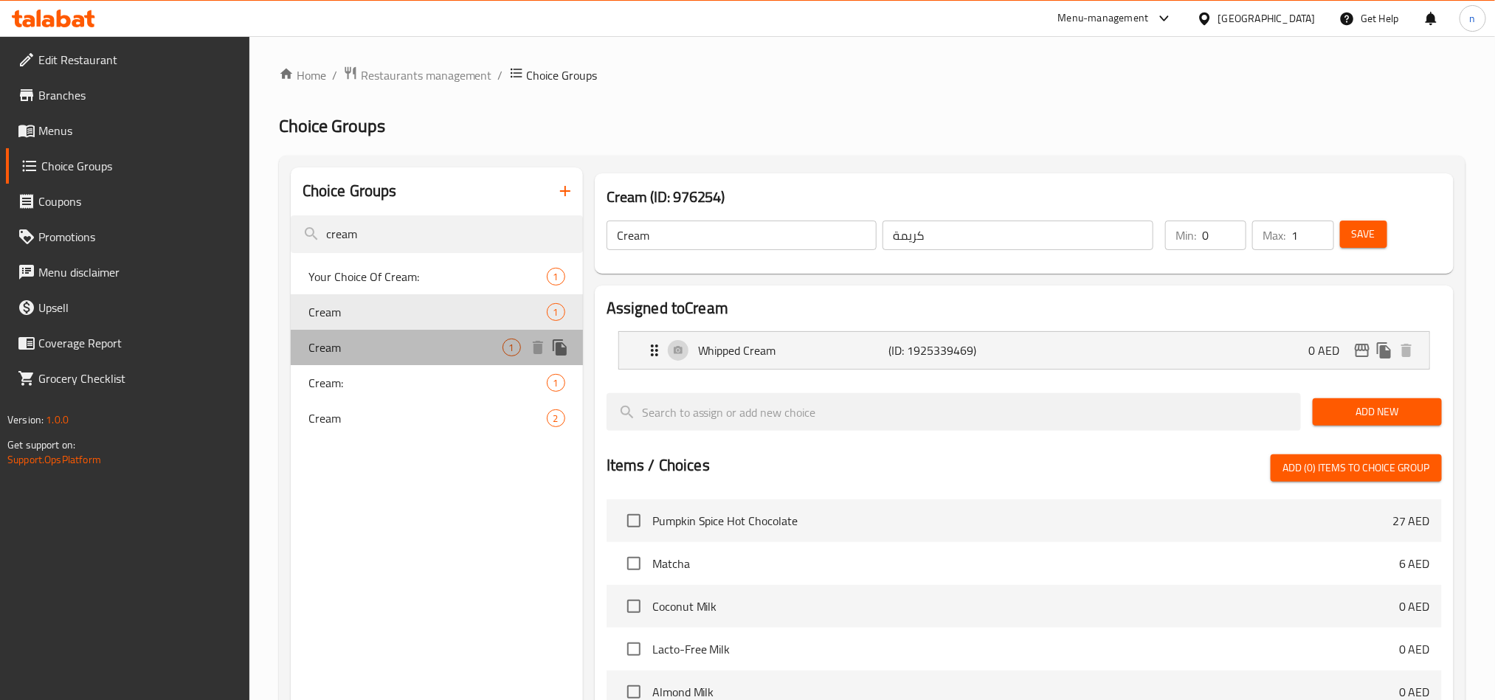
click at [368, 339] on span "Cream" at bounding box center [405, 348] width 194 height 18
type input "0"
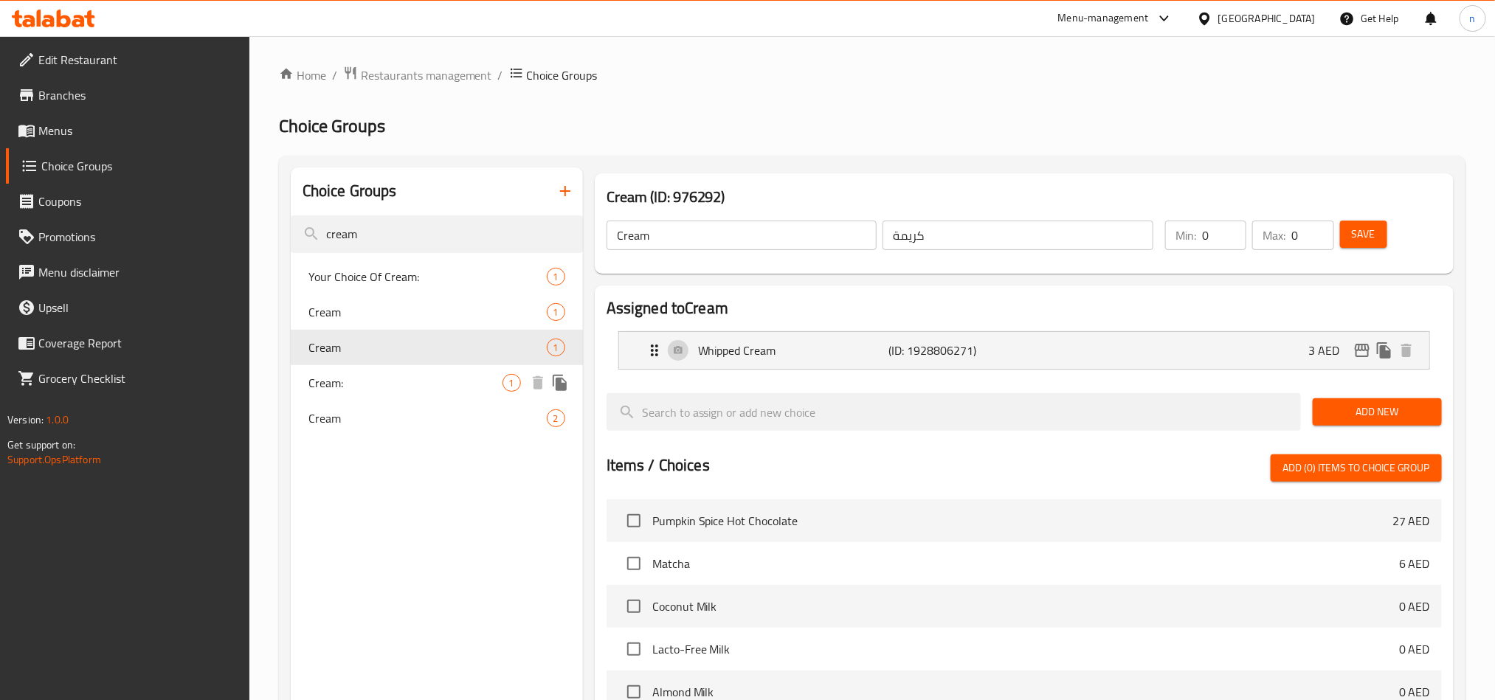
click at [347, 377] on span "Cream:" at bounding box center [405, 383] width 194 height 18
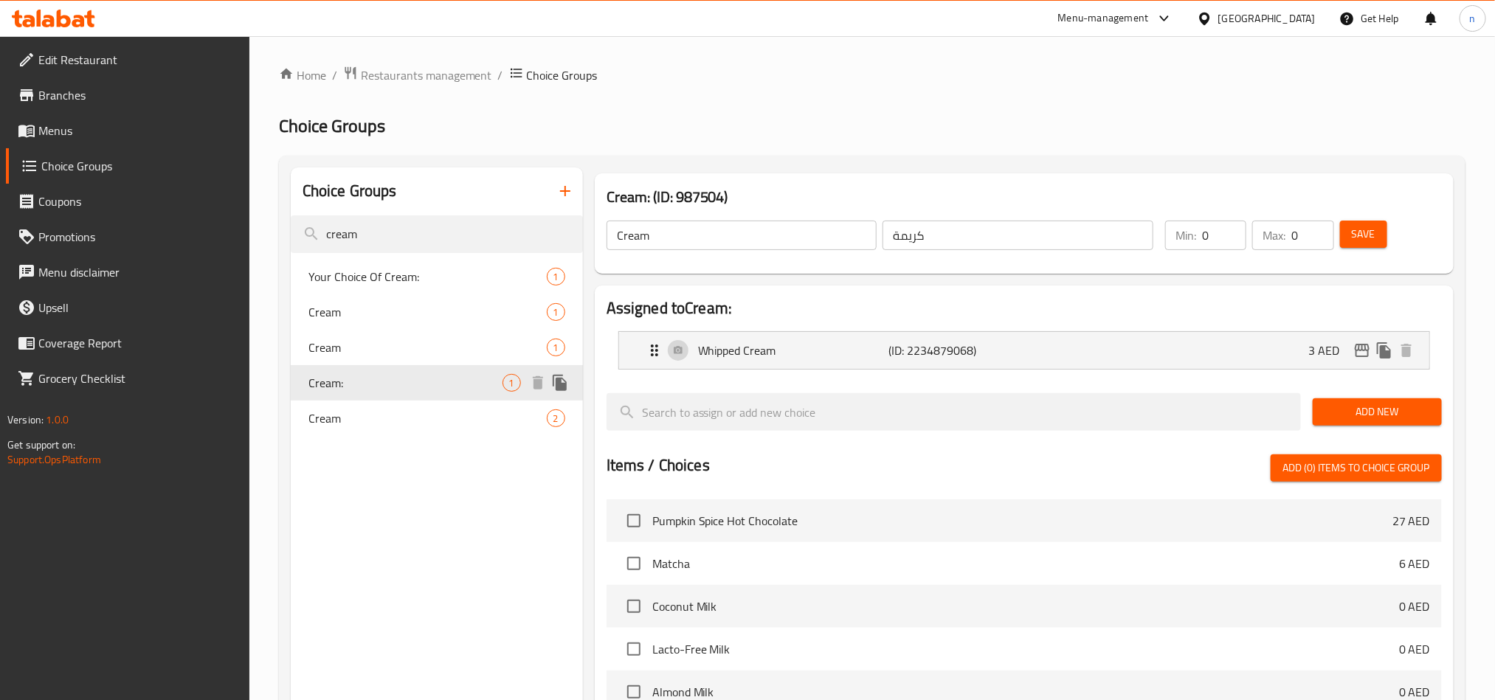
type input "Cream:"
type input "كريمة:"
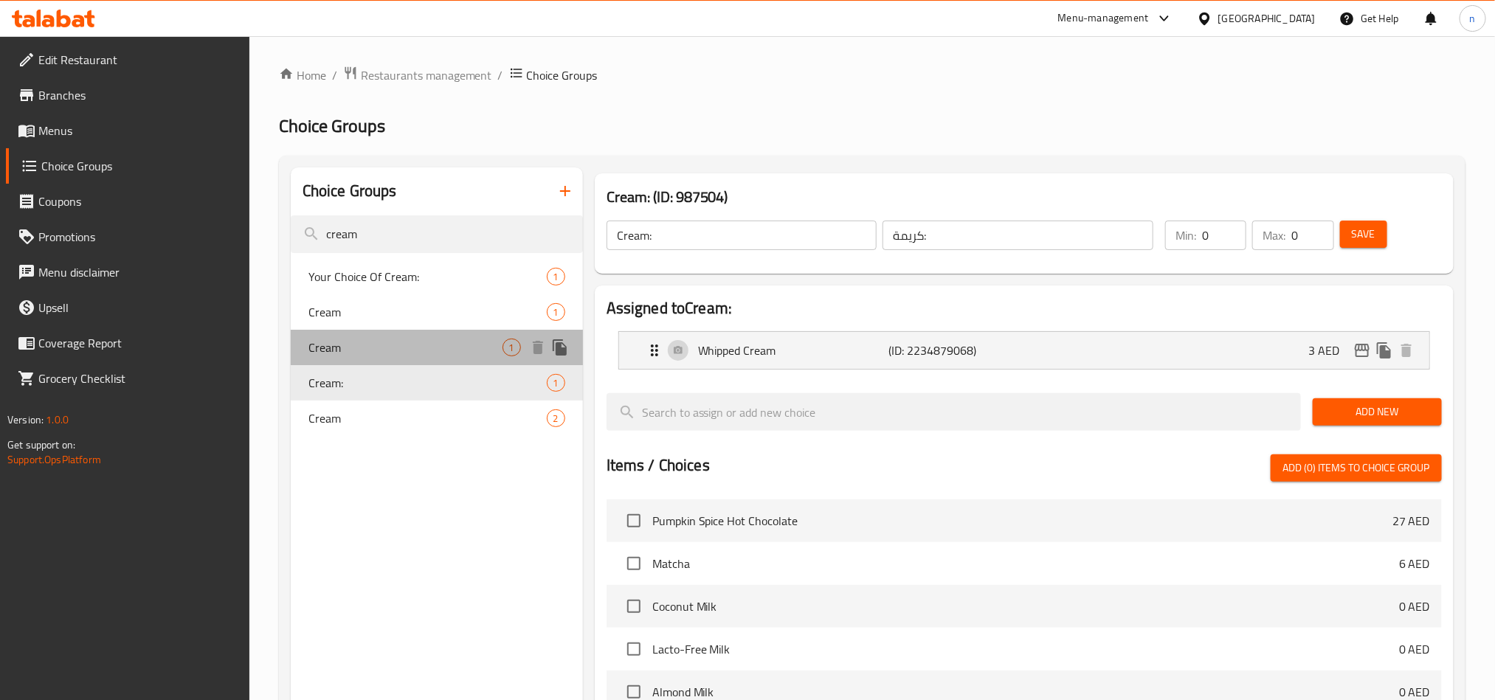
click at [365, 359] on div "Cream 1" at bounding box center [437, 347] width 292 height 35
type input "Cream"
type input "كريمة"
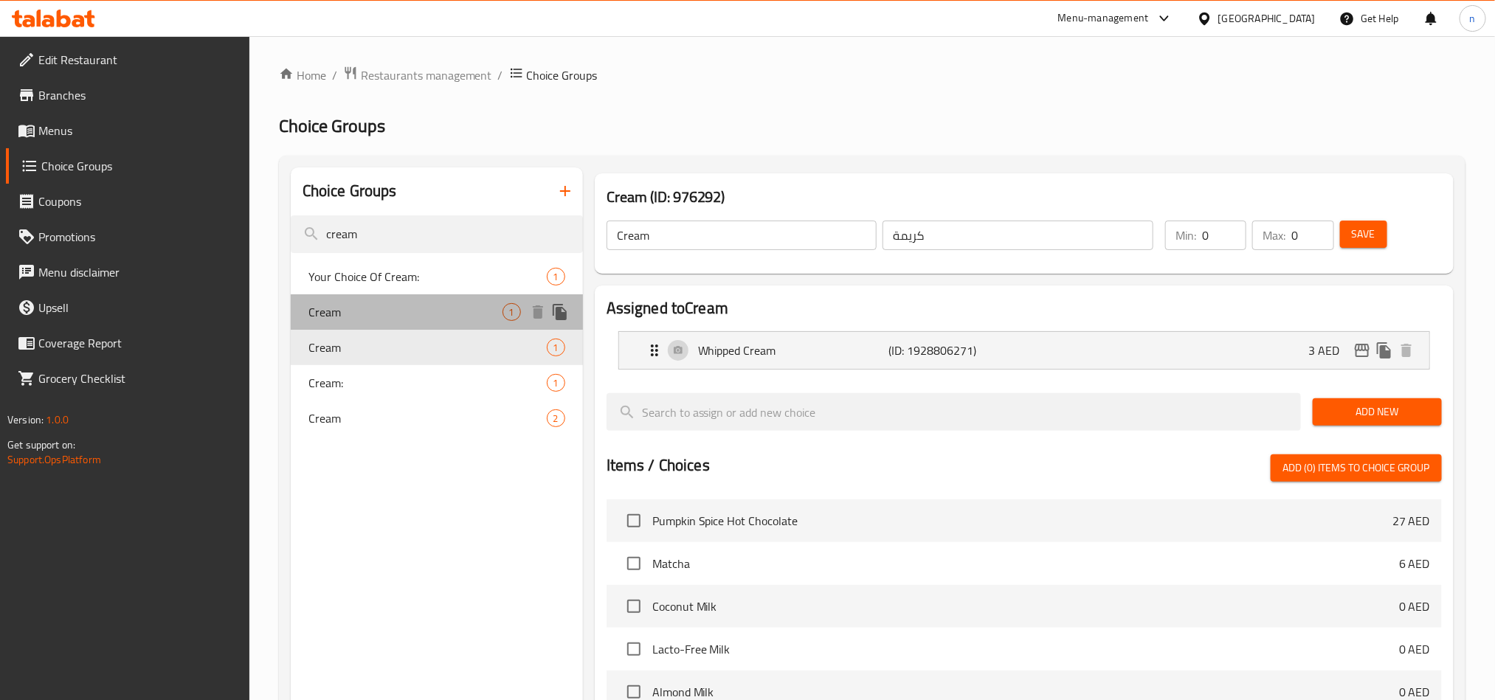
click at [370, 314] on span "Cream" at bounding box center [405, 312] width 194 height 18
type input "1"
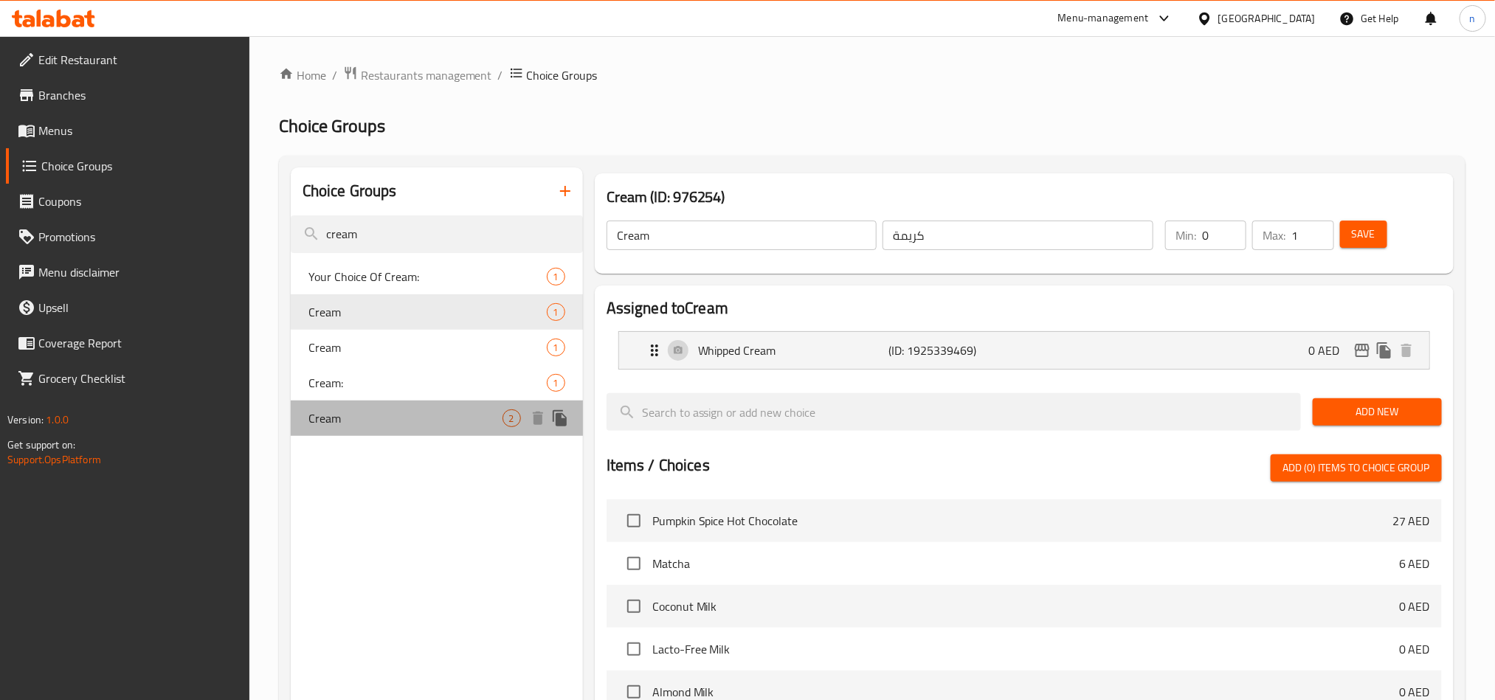
click at [446, 417] on span "Cream" at bounding box center [405, 418] width 194 height 18
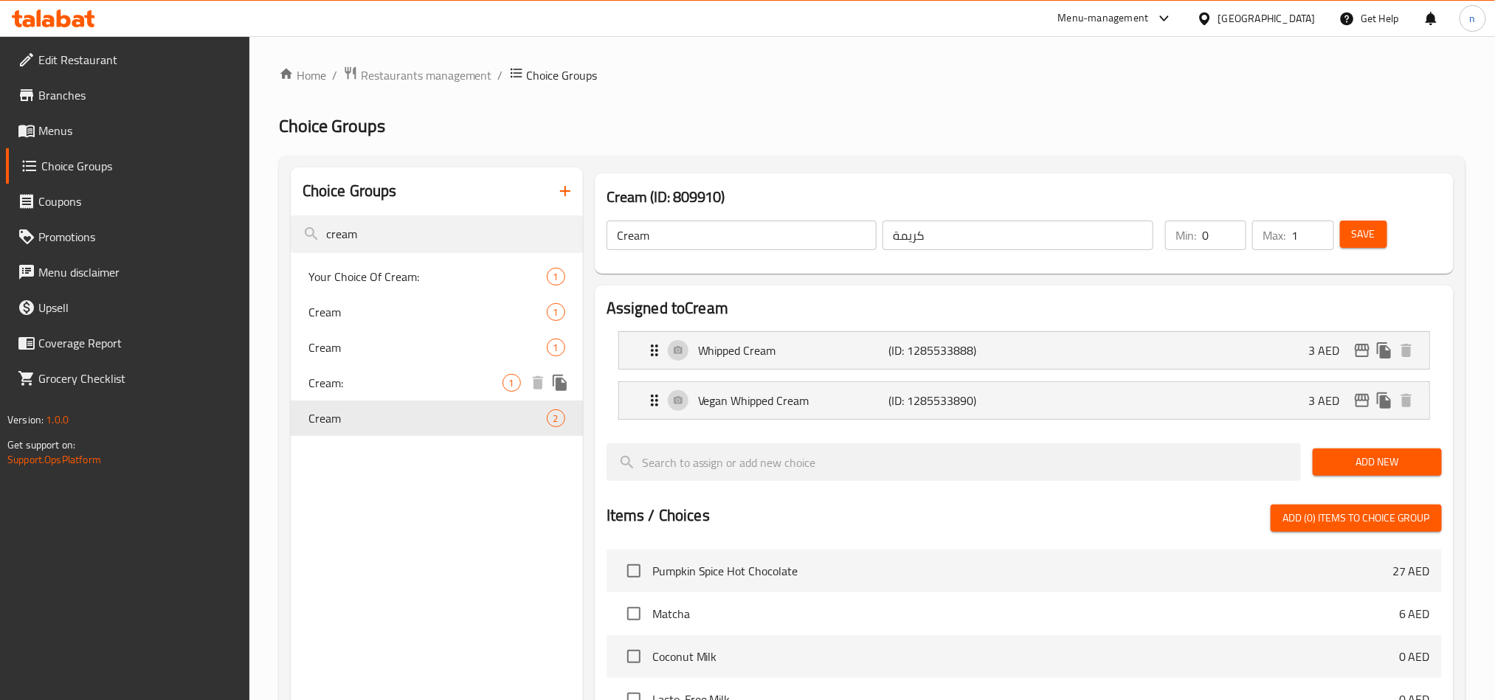
click at [426, 381] on span "Cream:" at bounding box center [405, 383] width 194 height 18
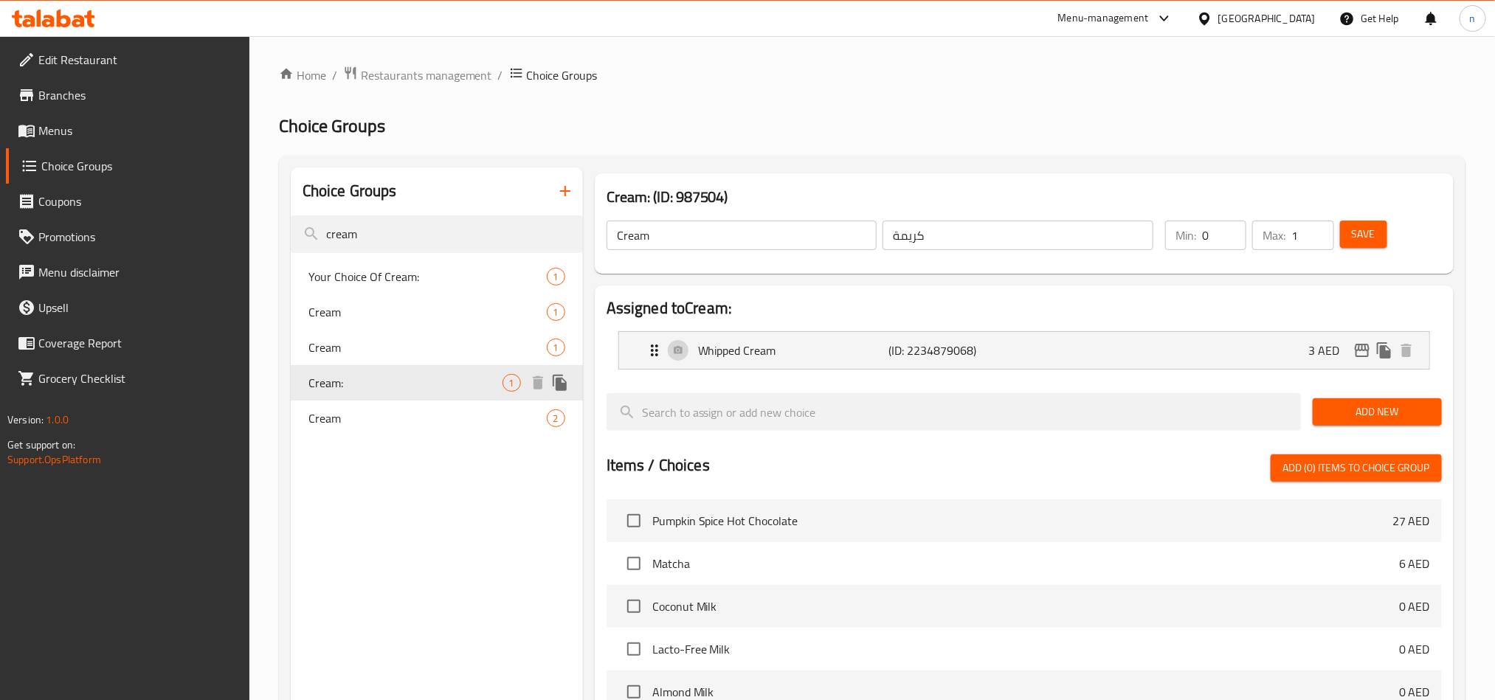
type input "Cream:"
type input "كريمة:"
type input "0"
drag, startPoint x: 447, startPoint y: 421, endPoint x: 40, endPoint y: 432, distance: 407.4
click at [447, 421] on span "Cream" at bounding box center [405, 418] width 194 height 18
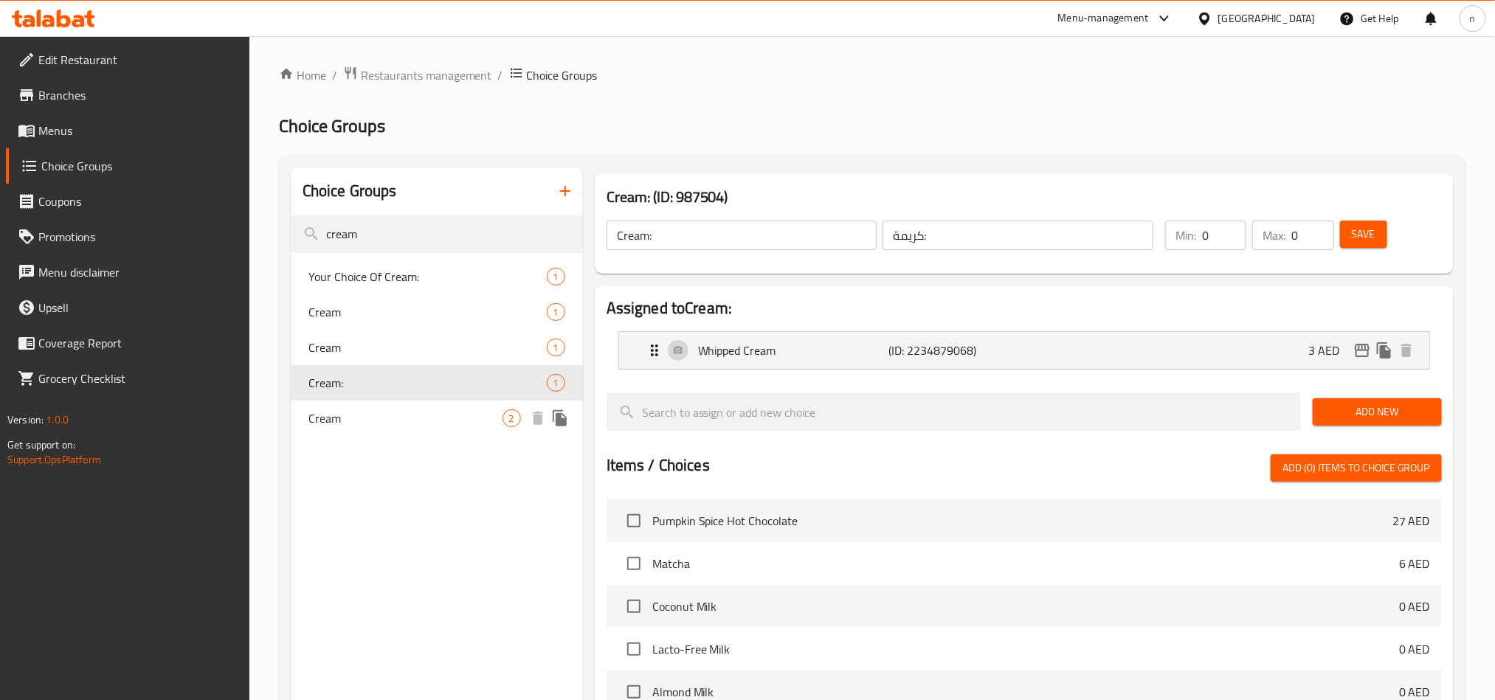
type input "Cream"
type input "كريمة"
type input "1"
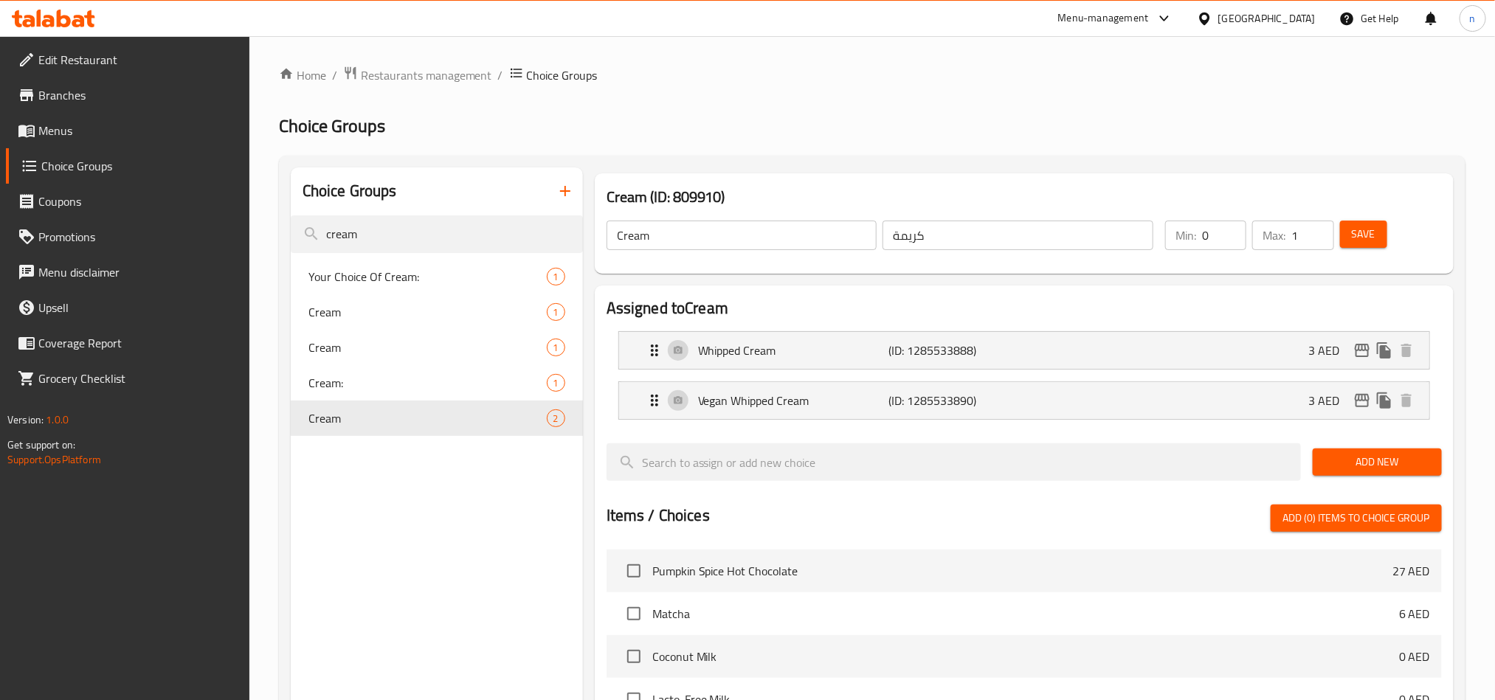
drag, startPoint x: 390, startPoint y: 238, endPoint x: 224, endPoint y: 226, distance: 166.4
click at [224, 226] on div "Edit Restaurant Branches Menus Choice Groups Coupons Promotions Menu disclaimer…" at bounding box center [747, 581] width 1495 height 1090
paste input "Marshmallow"
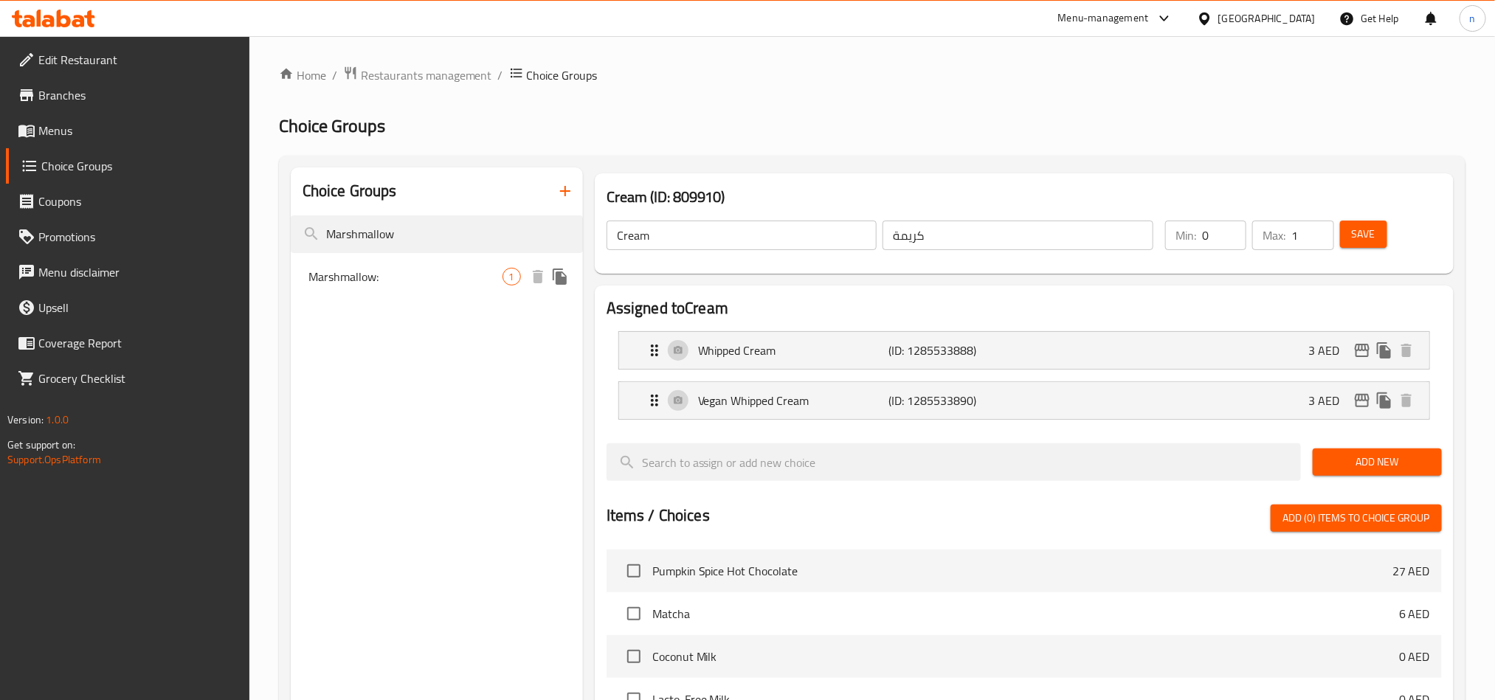
type input "Marshmallow"
click at [342, 273] on span "Marshmallow:" at bounding box center [405, 277] width 194 height 18
type input "Marshmallow:"
type input "مارشميلو:"
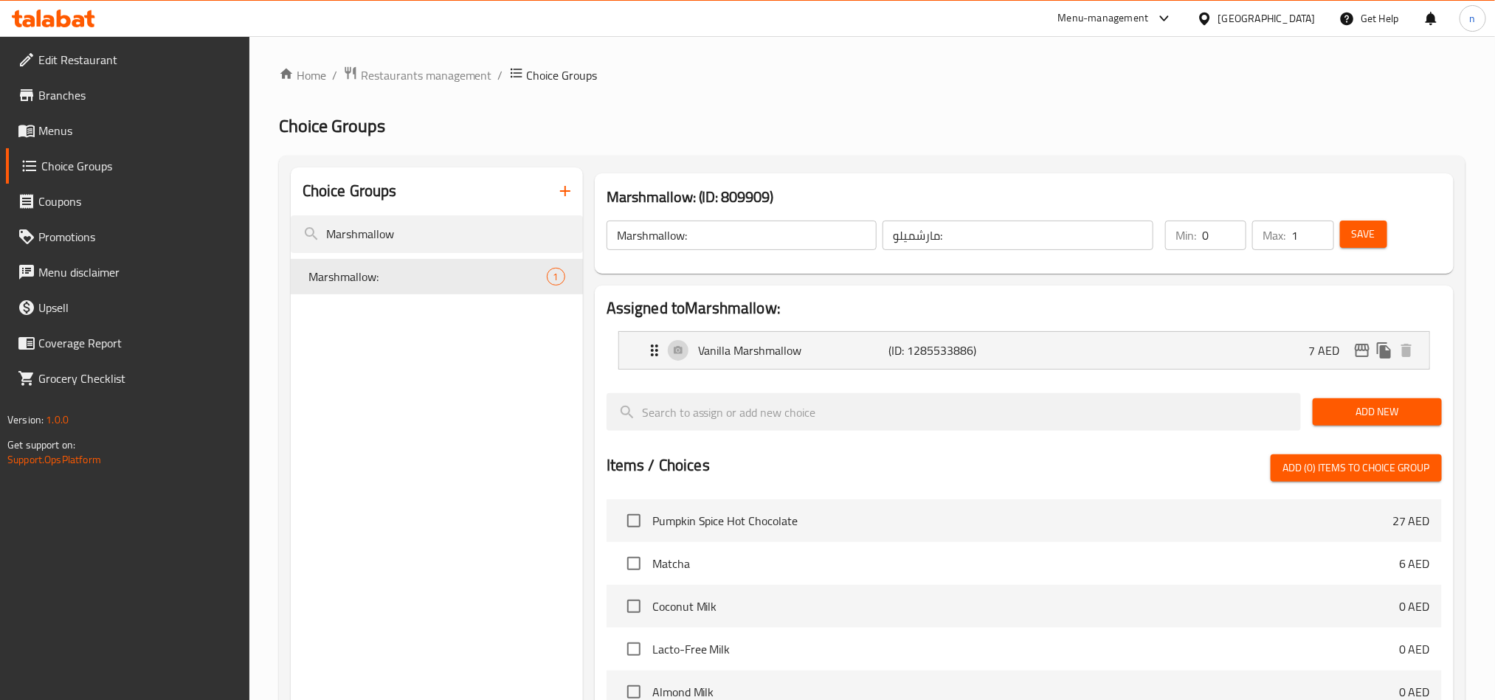
drag, startPoint x: 443, startPoint y: 231, endPoint x: 235, endPoint y: 231, distance: 208.0
click at [235, 231] on div "Edit Restaurant Branches Menus Choice Groups Coupons Promotions Menu disclaimer…" at bounding box center [747, 555] width 1495 height 1039
paste input "Fruit and herb roots"
drag, startPoint x: 394, startPoint y: 238, endPoint x: 436, endPoint y: 264, distance: 49.7
click at [436, 264] on div "Choice Groups Fruit and herb roots No choice groups found Add New" at bounding box center [437, 600] width 292 height 867
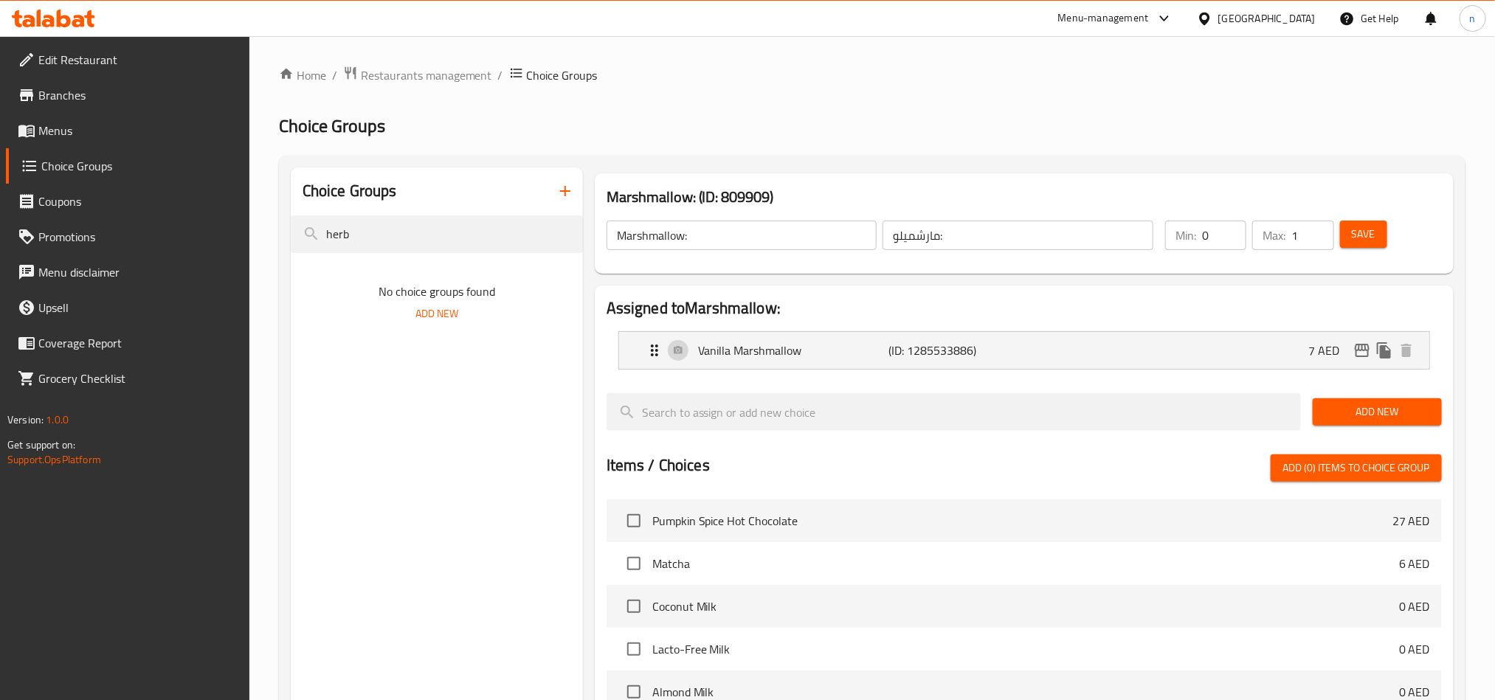
drag, startPoint x: 368, startPoint y: 237, endPoint x: 215, endPoint y: 237, distance: 153.4
click at [215, 237] on div "Edit Restaurant Branches Menus Choice Groups Coupons Promotions Menu disclaimer…" at bounding box center [747, 555] width 1495 height 1039
type input "herb"
click at [332, 268] on span "Choice Of Fruits Roots & Herbs:" at bounding box center [405, 277] width 194 height 18
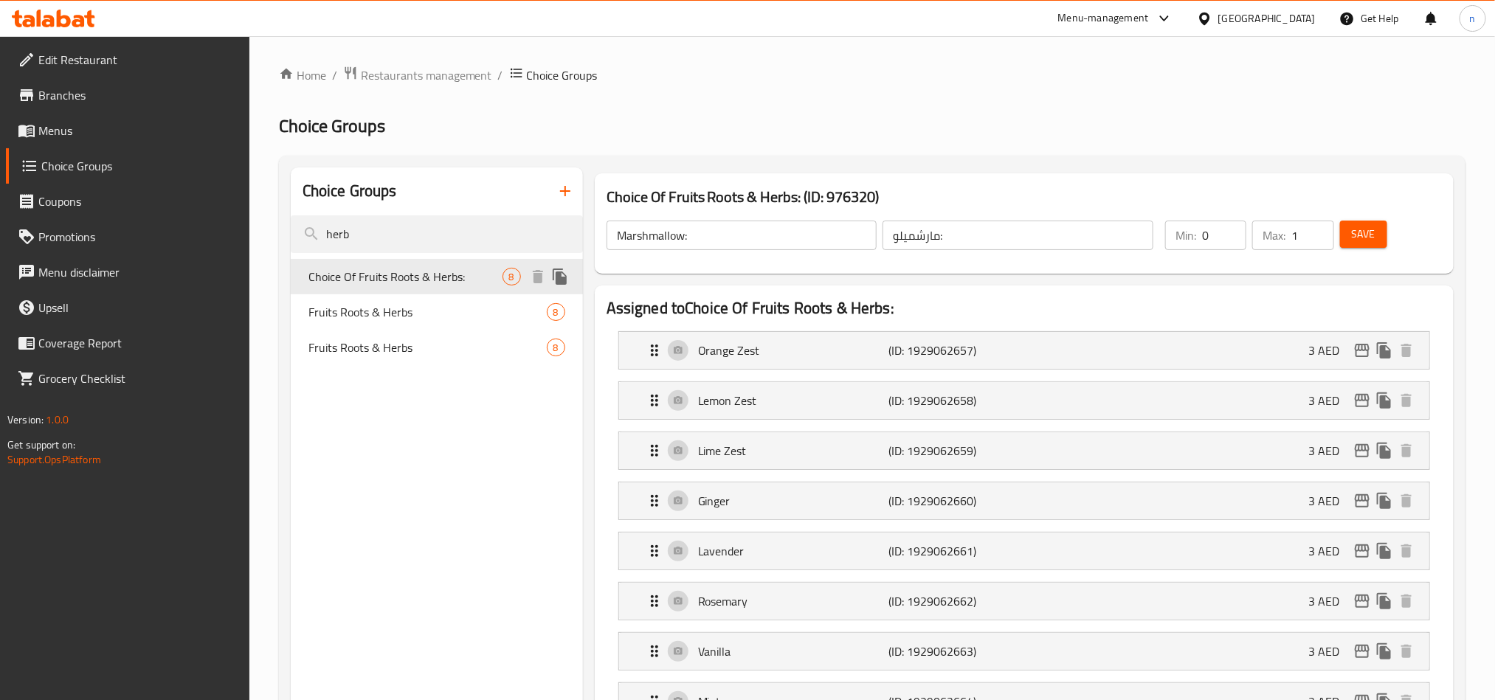
type input "Choice Of Fruits Roots & Herbs:"
type input "اختيار الفواكه والجذور والأعشاب:"
click at [341, 314] on span "Fruits Roots & Herbs" at bounding box center [405, 312] width 194 height 18
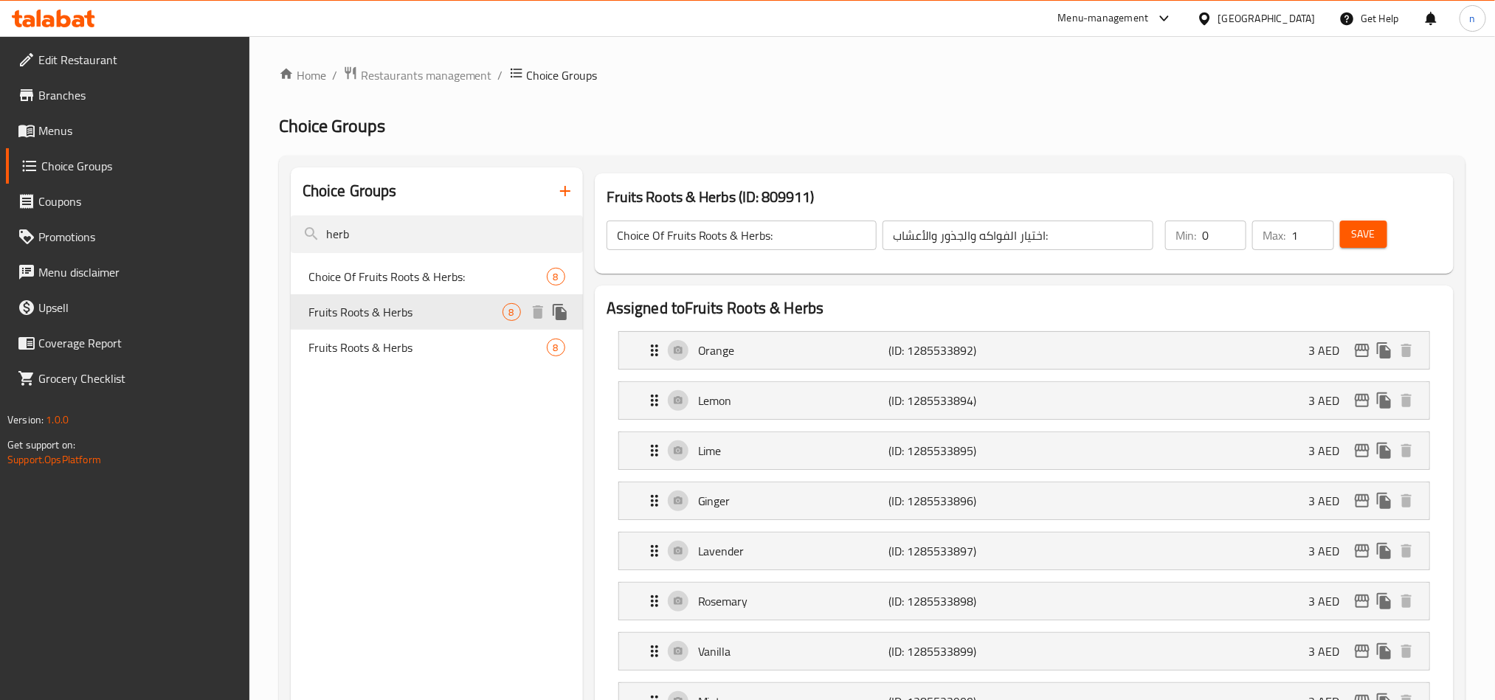
type input "Fruits Roots & Herbs"
type input "جذور الفاكهة والأعشاب"
click at [342, 343] on span "Fruits Roots & Herbs" at bounding box center [405, 348] width 194 height 18
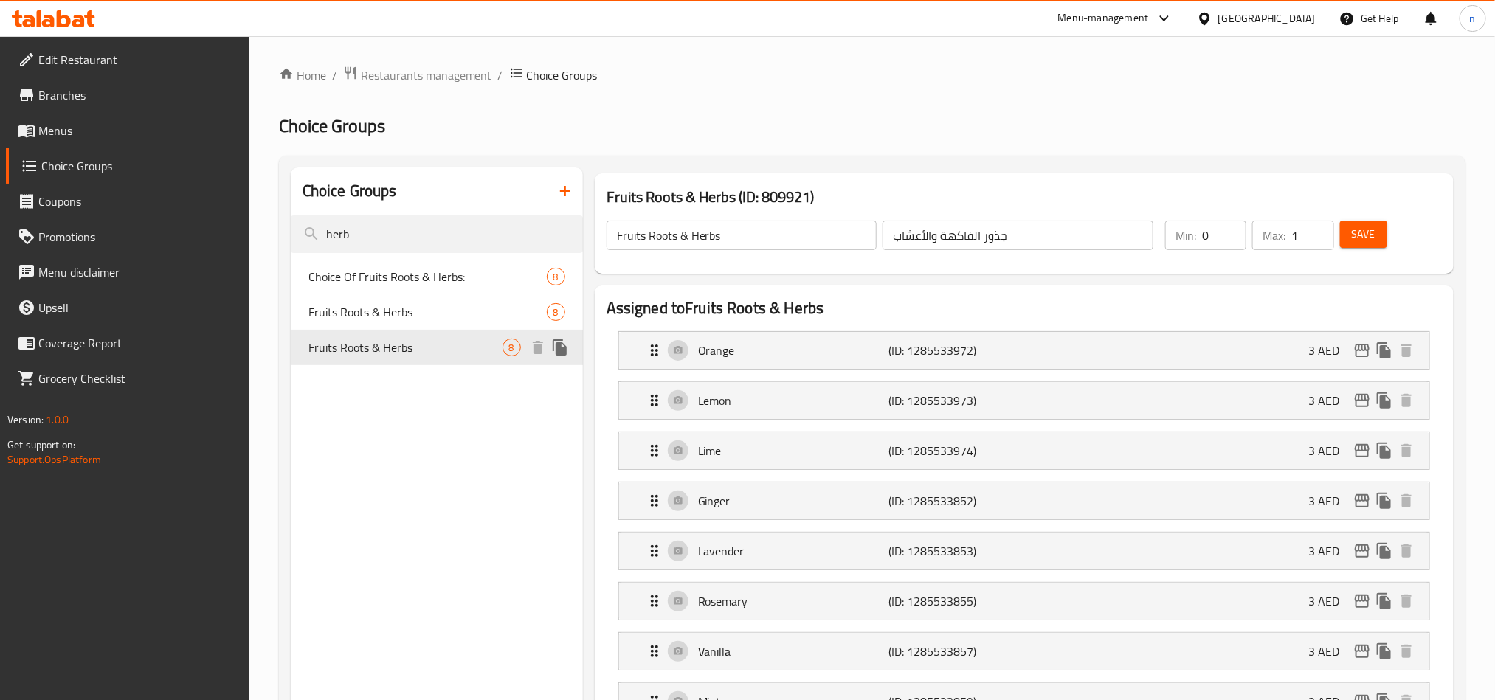
type input "0"
drag, startPoint x: 418, startPoint y: 240, endPoint x: 288, endPoint y: 226, distance: 131.3
paste input "spices"
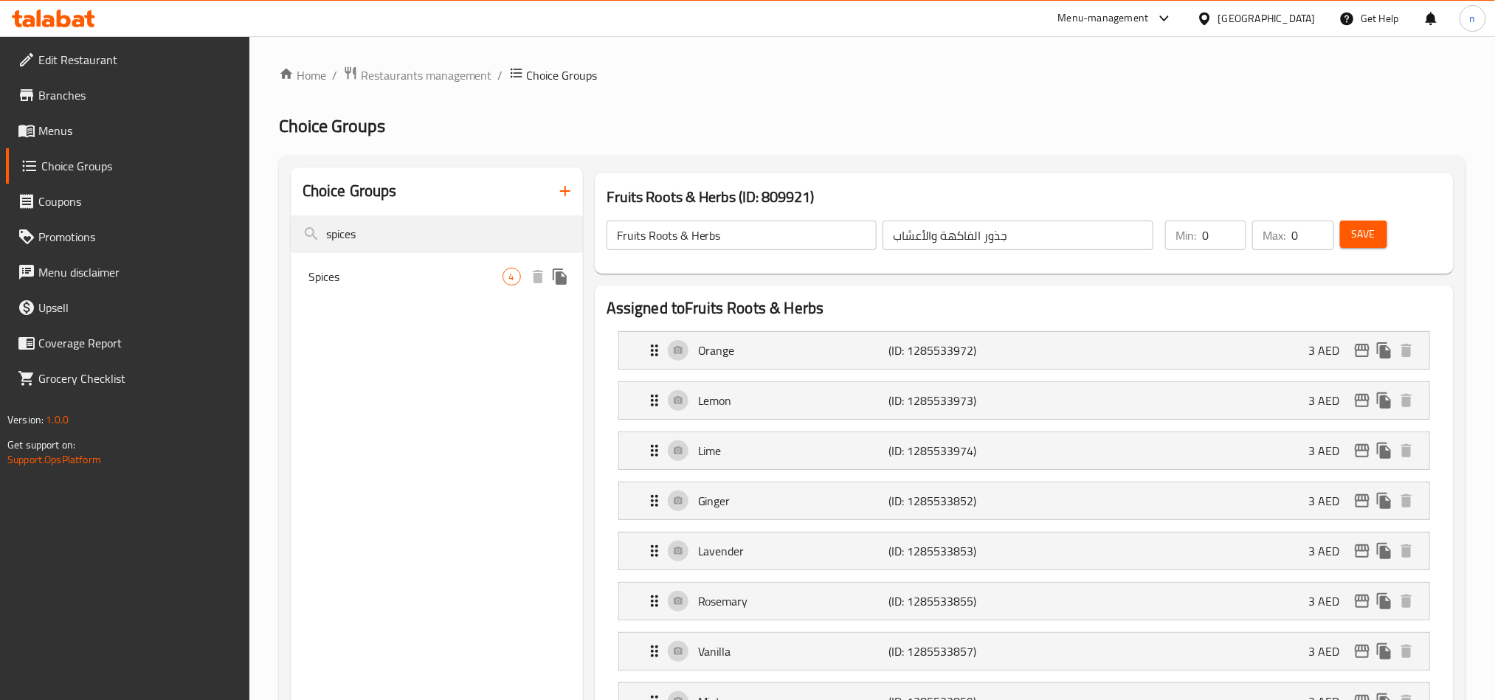
type input "spices"
click at [317, 291] on div "Spices 4" at bounding box center [437, 276] width 292 height 35
type input "Spices"
type input "توابل"
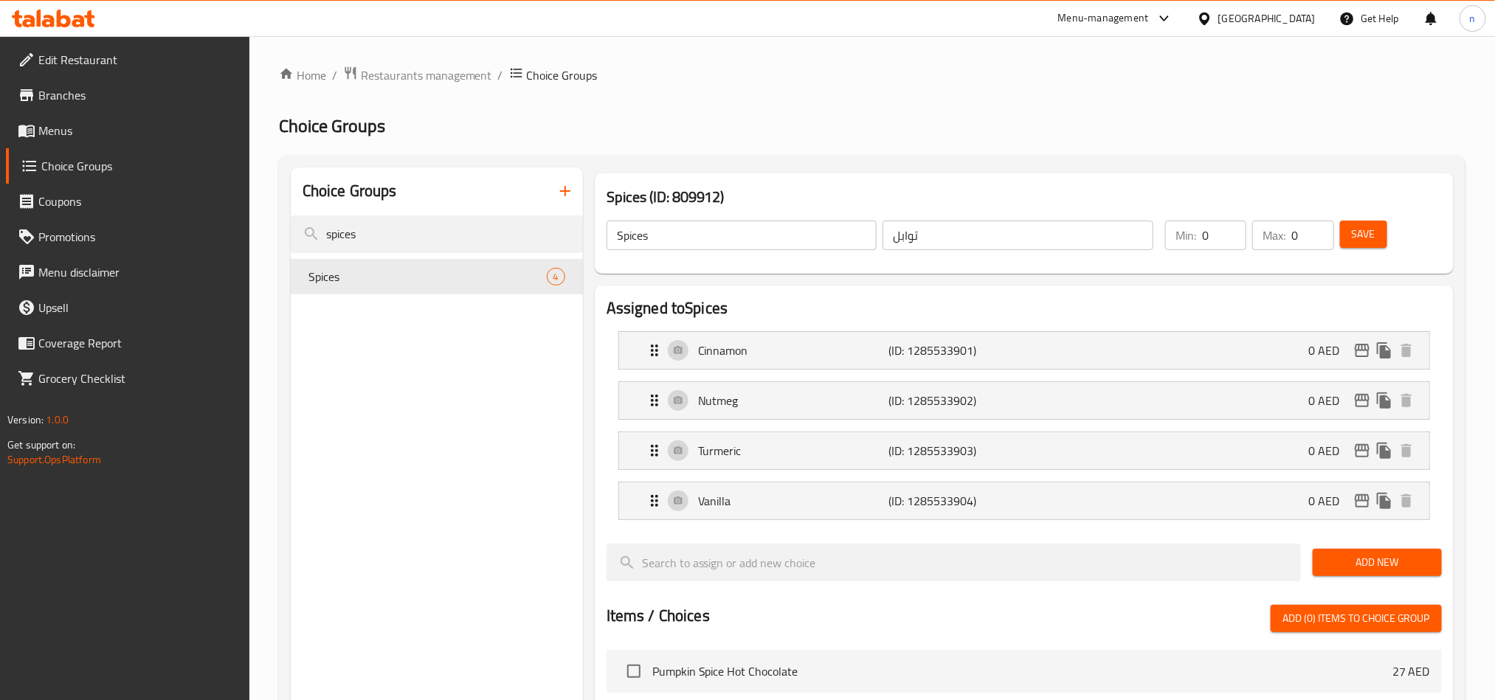
drag, startPoint x: 388, startPoint y: 229, endPoint x: 269, endPoint y: 229, distance: 119.5
click at [269, 229] on div "Home / Restaurants management / Choice Groups Choice Groups Choice Groups spice…" at bounding box center [871, 631] width 1245 height 1190
paste input "alt and pepper"
type input "salt and pepper"
click at [376, 281] on span "Salt And Pepper" at bounding box center [405, 277] width 194 height 18
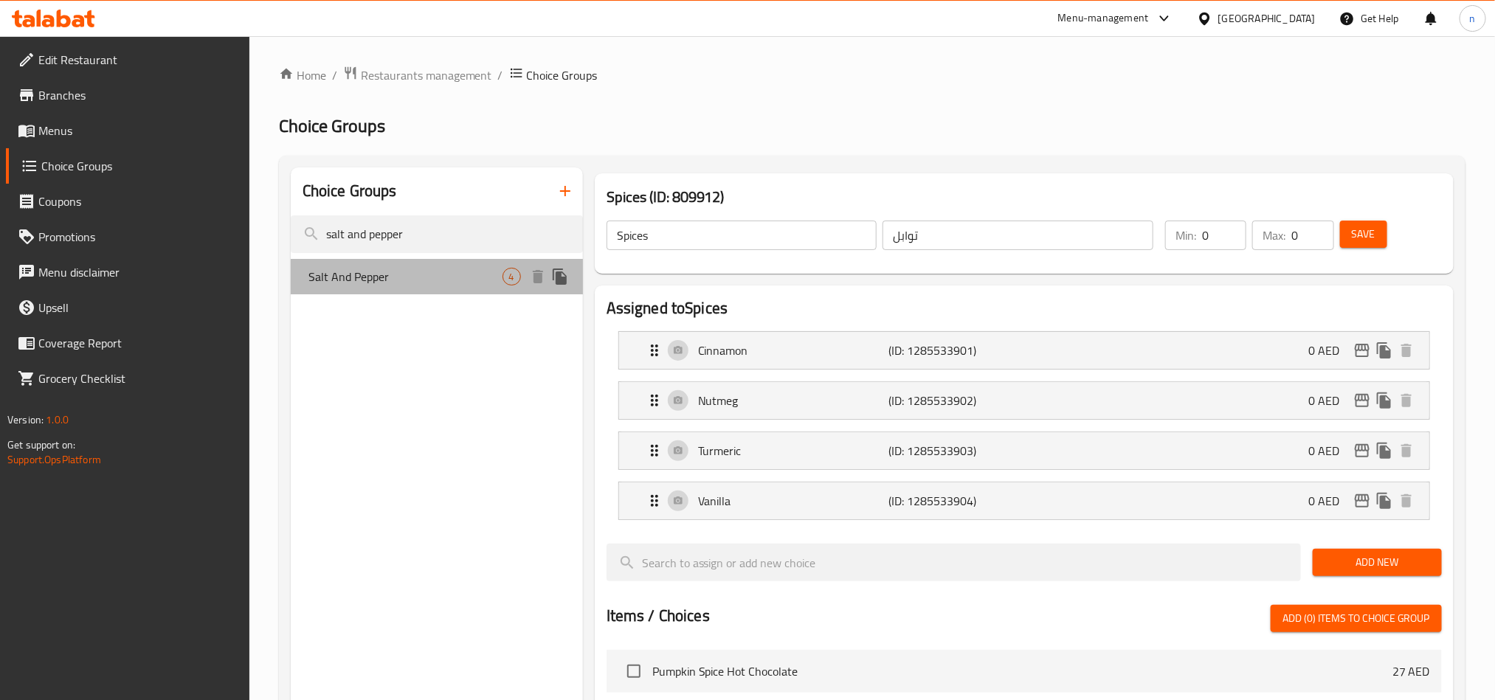
type input "Salt And Pepper"
type input "ملح و فلفل"
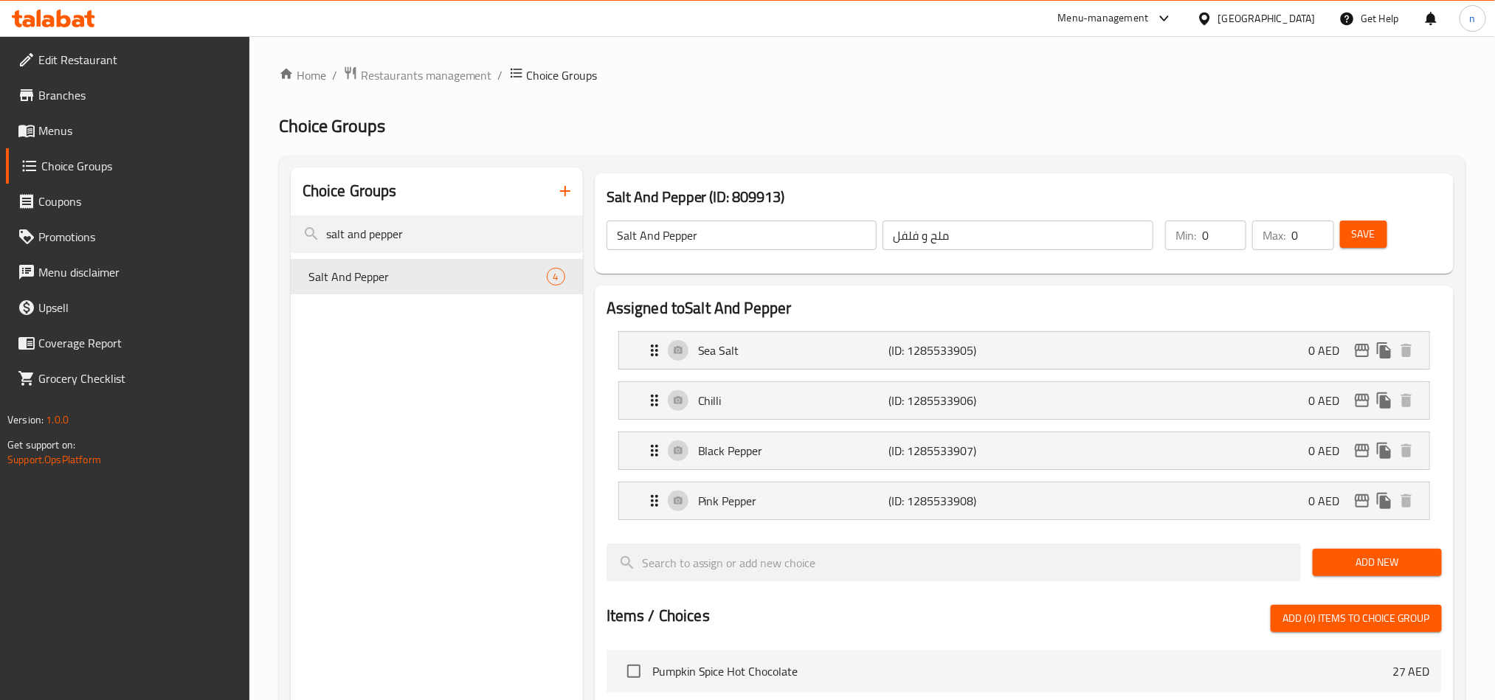
drag, startPoint x: 437, startPoint y: 232, endPoint x: 220, endPoint y: 224, distance: 217.1
click at [220, 224] on div "Edit Restaurant Branches Menus Choice Groups Coupons Promotions Menu disclaimer…" at bounding box center [747, 631] width 1495 height 1190
paste input "Coffee options"
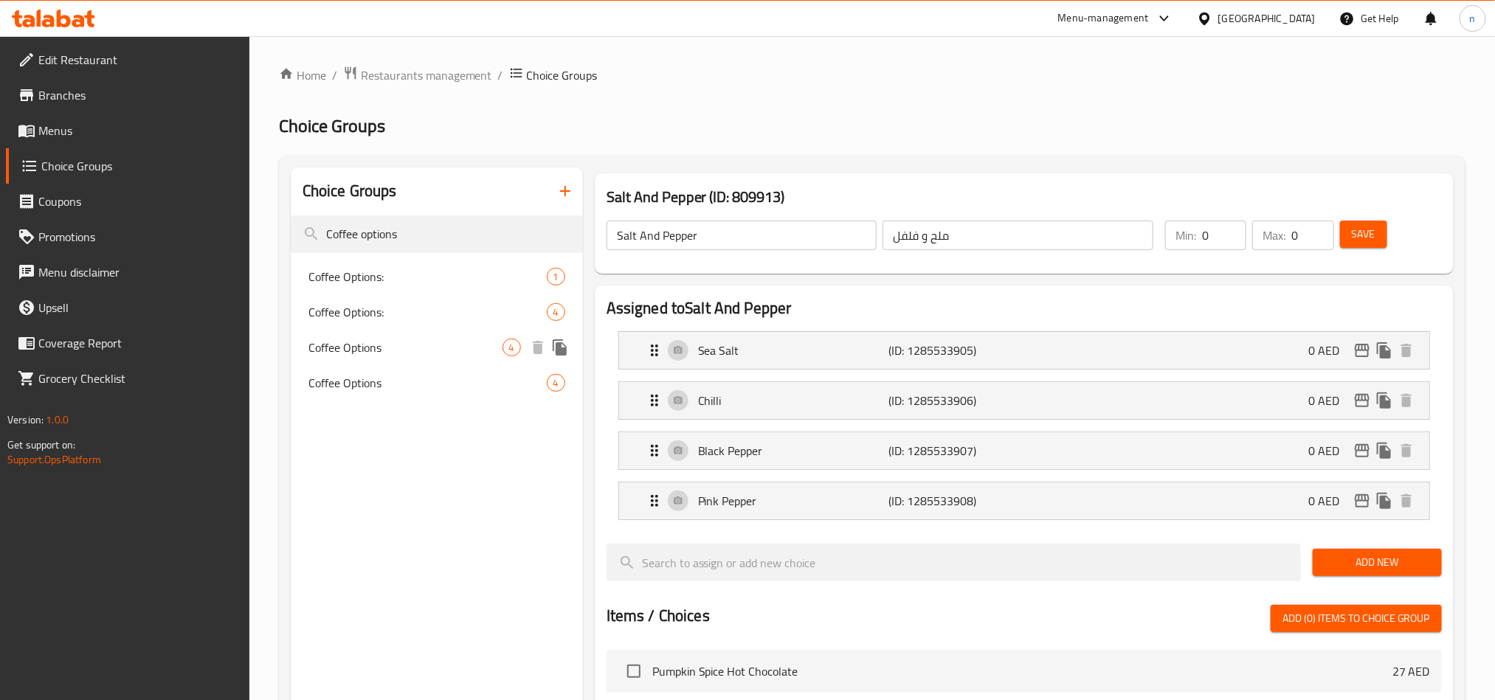
type input "Coffee options"
click at [401, 361] on div "Coffee Options 4" at bounding box center [437, 347] width 292 height 35
type input "Coffee Options"
type input "خيارات القهوة"
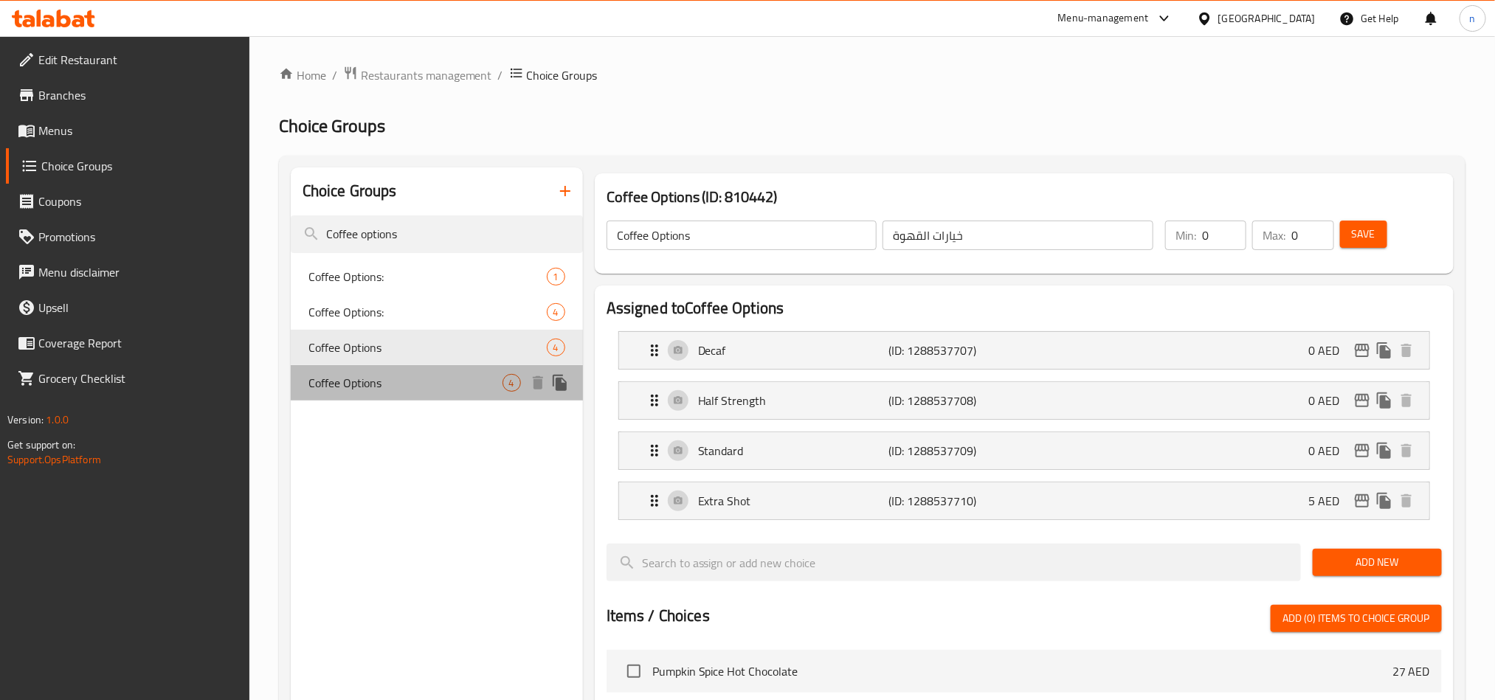
click at [406, 379] on span "Coffee Options" at bounding box center [405, 383] width 194 height 18
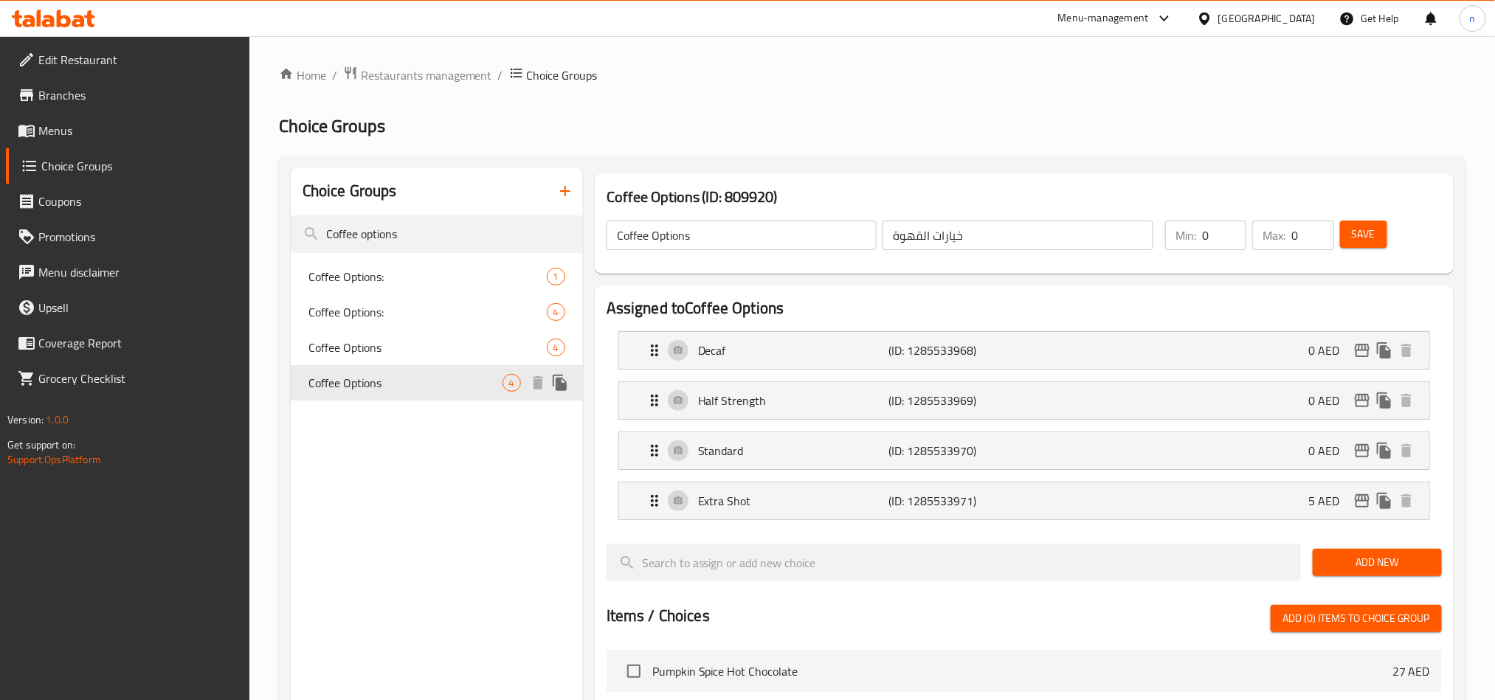
click at [406, 379] on span "Coffee Options" at bounding box center [405, 383] width 194 height 18
drag, startPoint x: 417, startPoint y: 229, endPoint x: 266, endPoint y: 229, distance: 151.2
click at [266, 229] on div "Home / Restaurants management / Choice Groups Choice Groups Choice Groups Coffe…" at bounding box center [871, 631] width 1245 height 1190
paste input "ream"
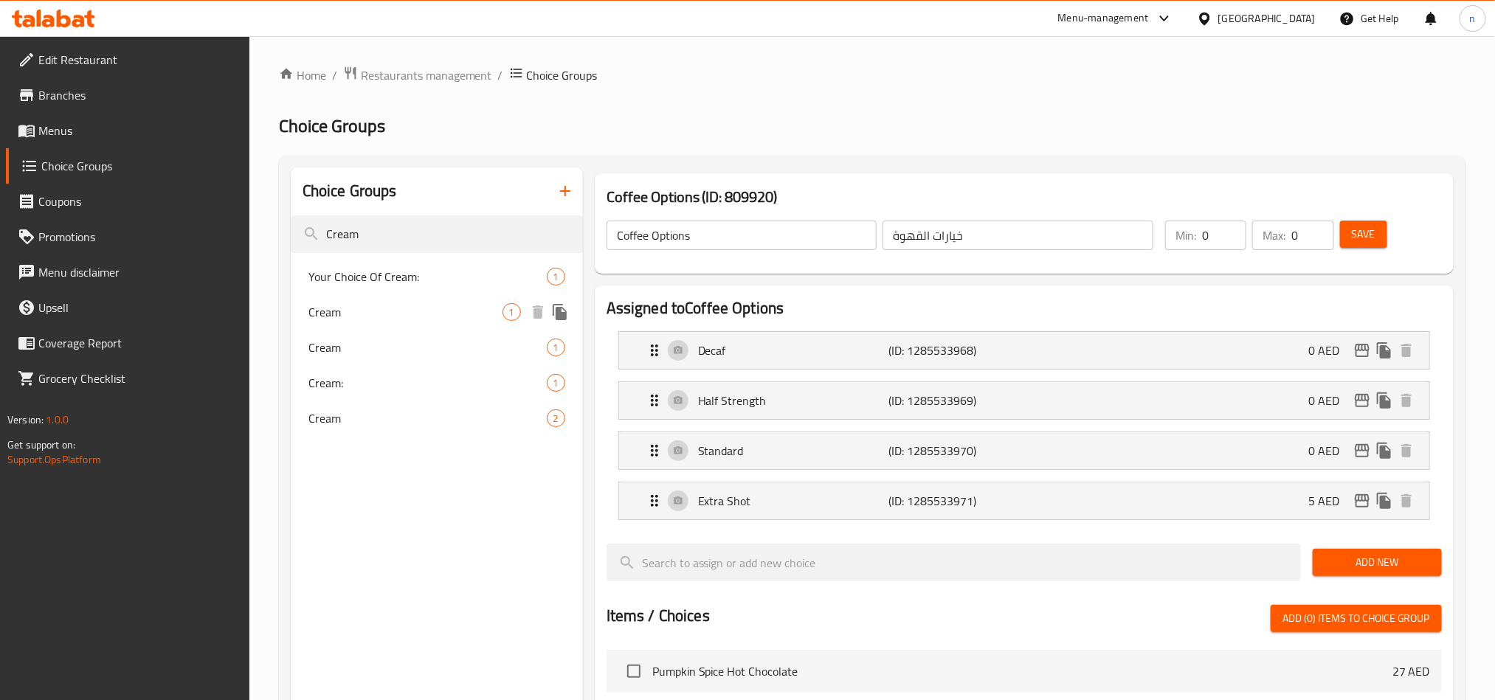
type input "Cream"
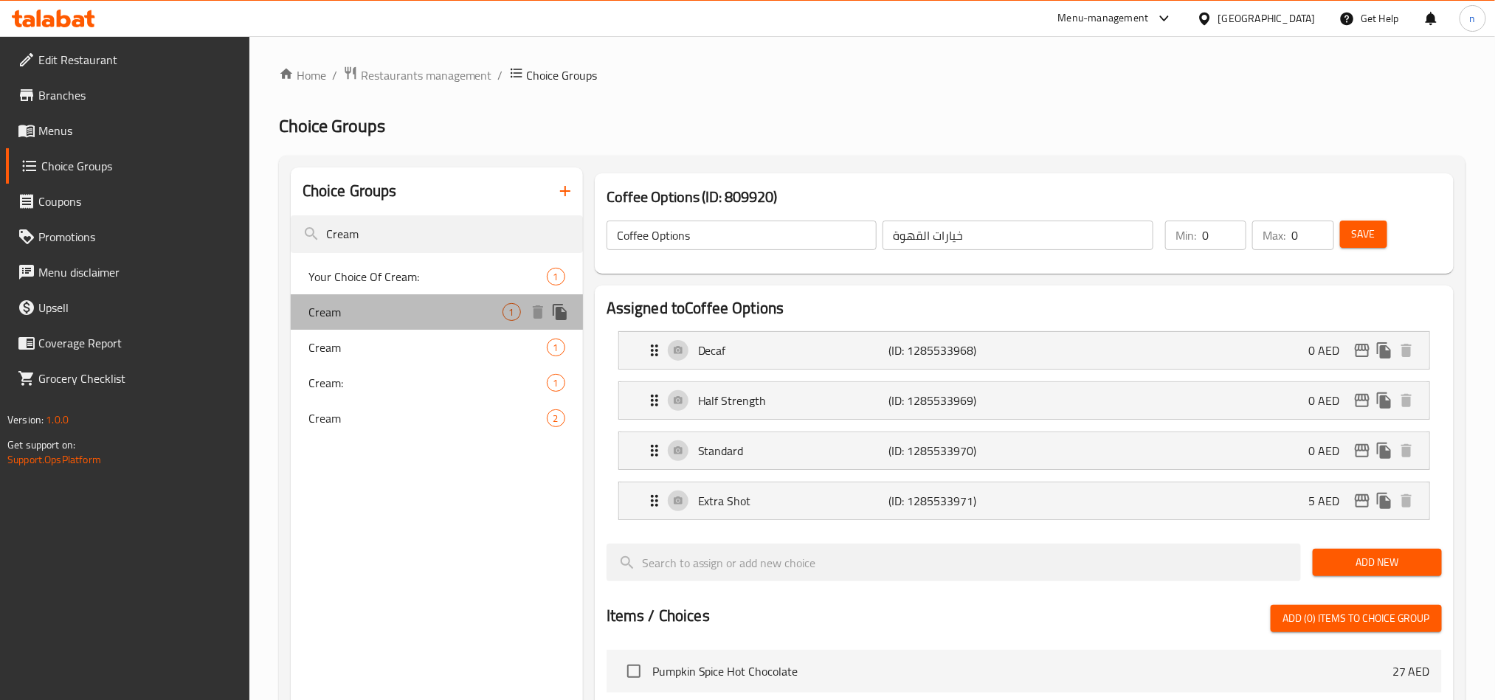
click at [335, 311] on span "Cream" at bounding box center [405, 312] width 194 height 18
type input "Cream"
type input "كريمة"
type input "1"
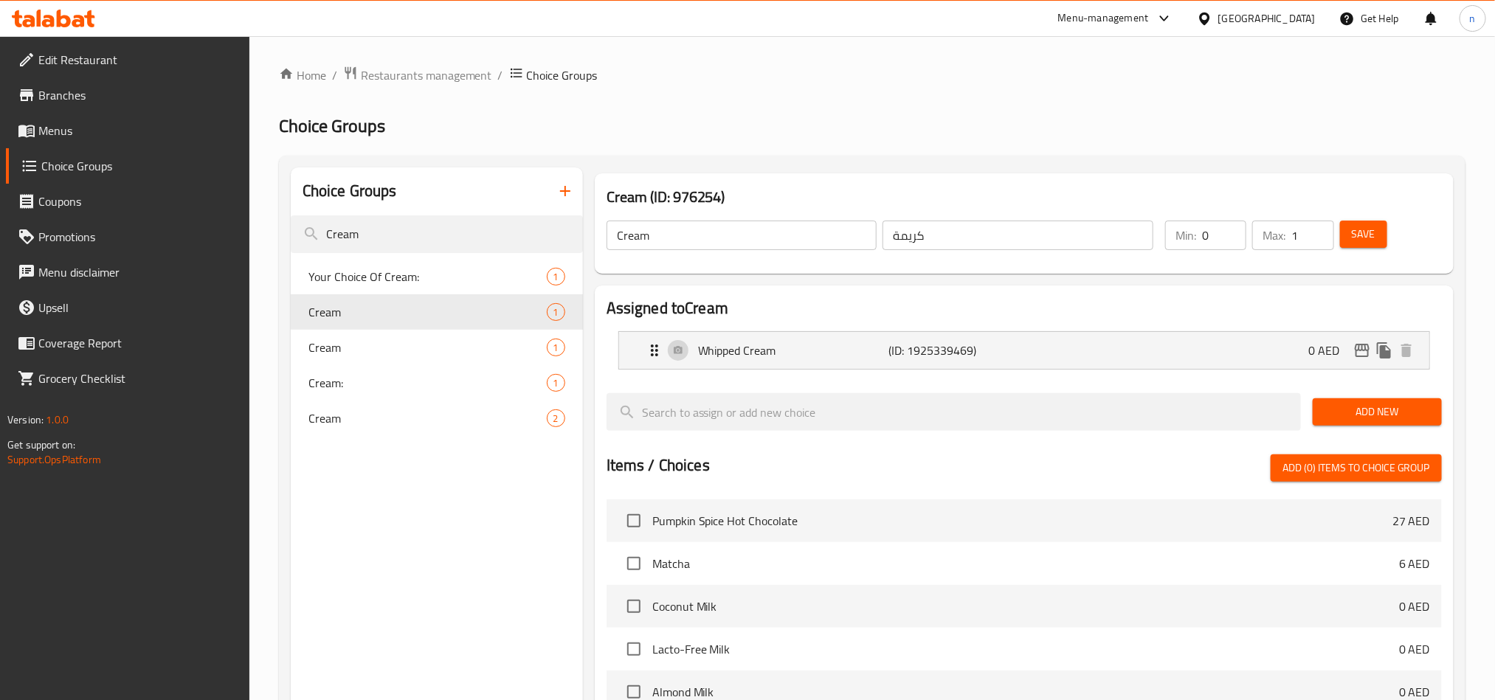
click at [69, 21] on icon at bounding box center [64, 19] width 14 height 18
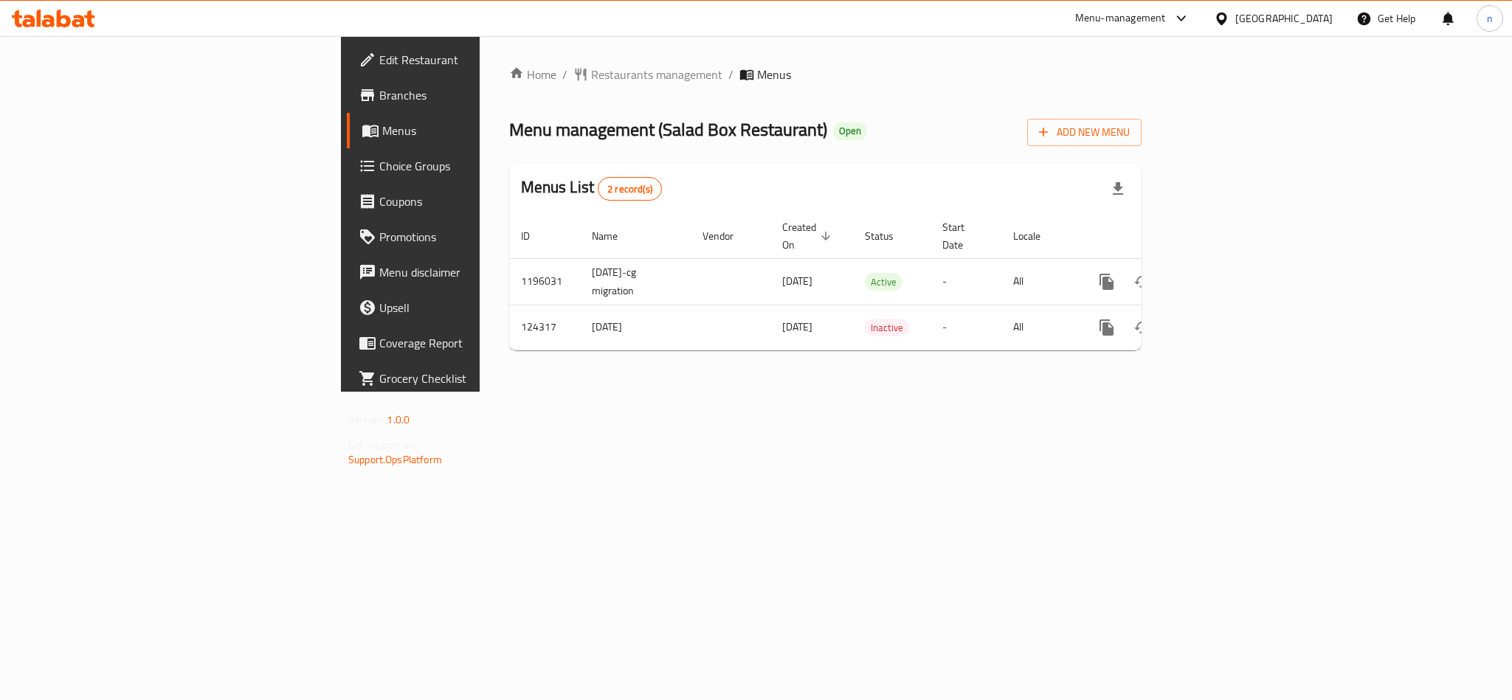
click at [379, 165] on span "Choice Groups" at bounding box center [480, 166] width 202 height 18
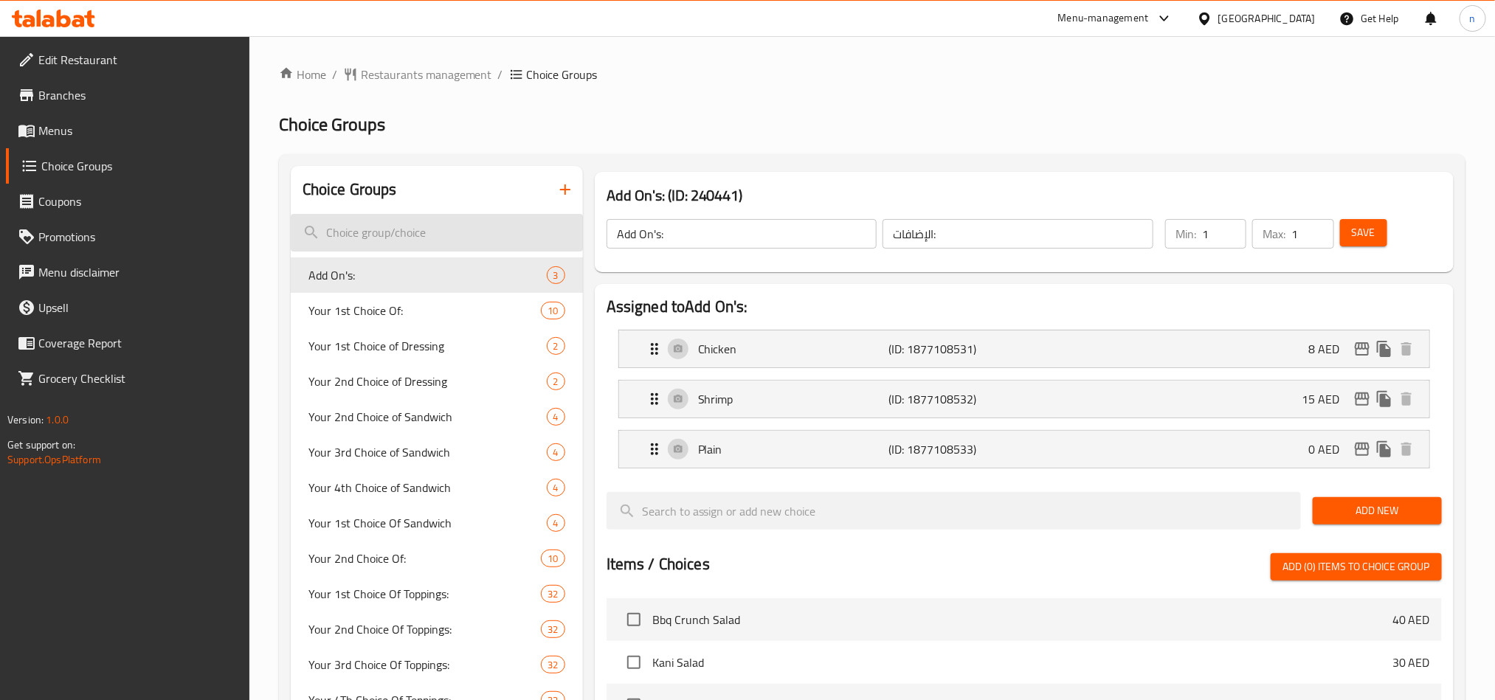
click at [438, 230] on input "search" at bounding box center [437, 233] width 292 height 38
paste input "Your 3rd Choice of Sandwich"
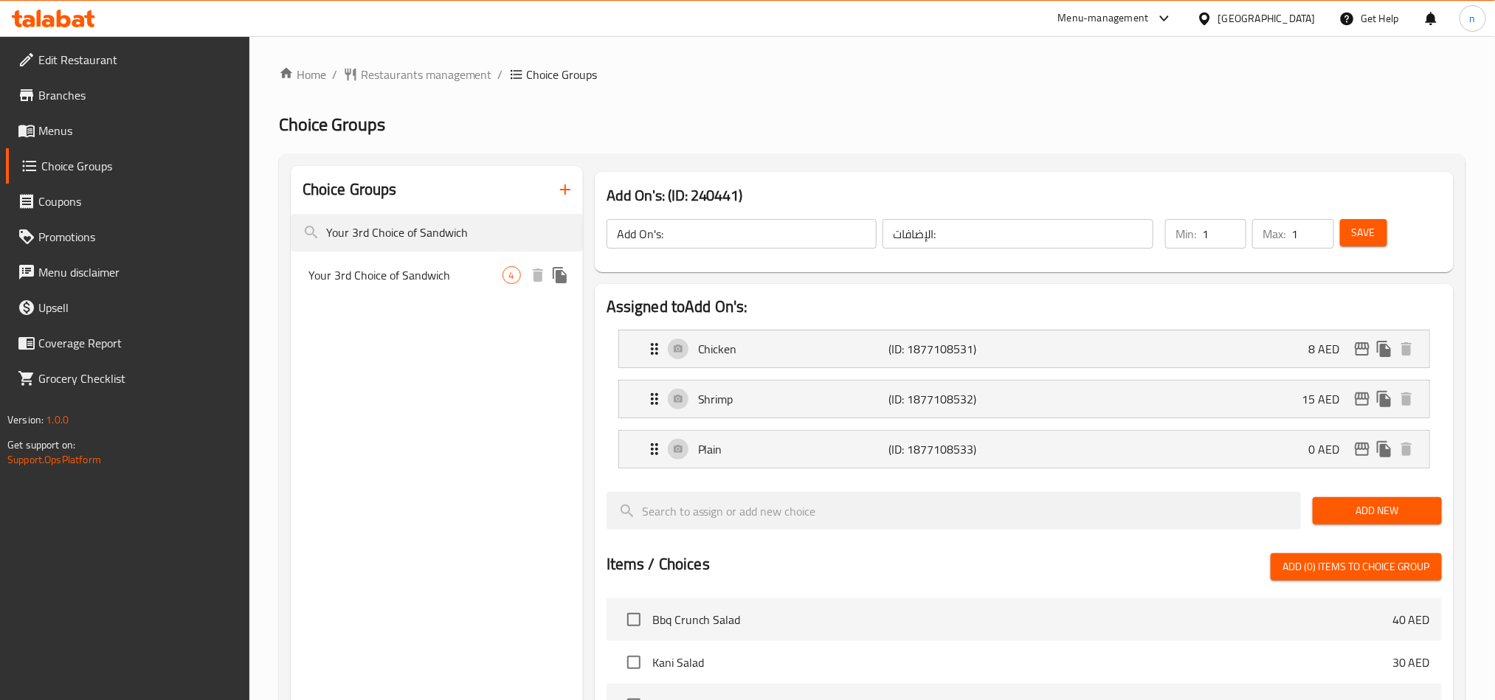
type input "Your 3rd Choice of Sandwich"
click at [414, 281] on span "Your 3rd Choice of Sandwich" at bounding box center [405, 275] width 194 height 18
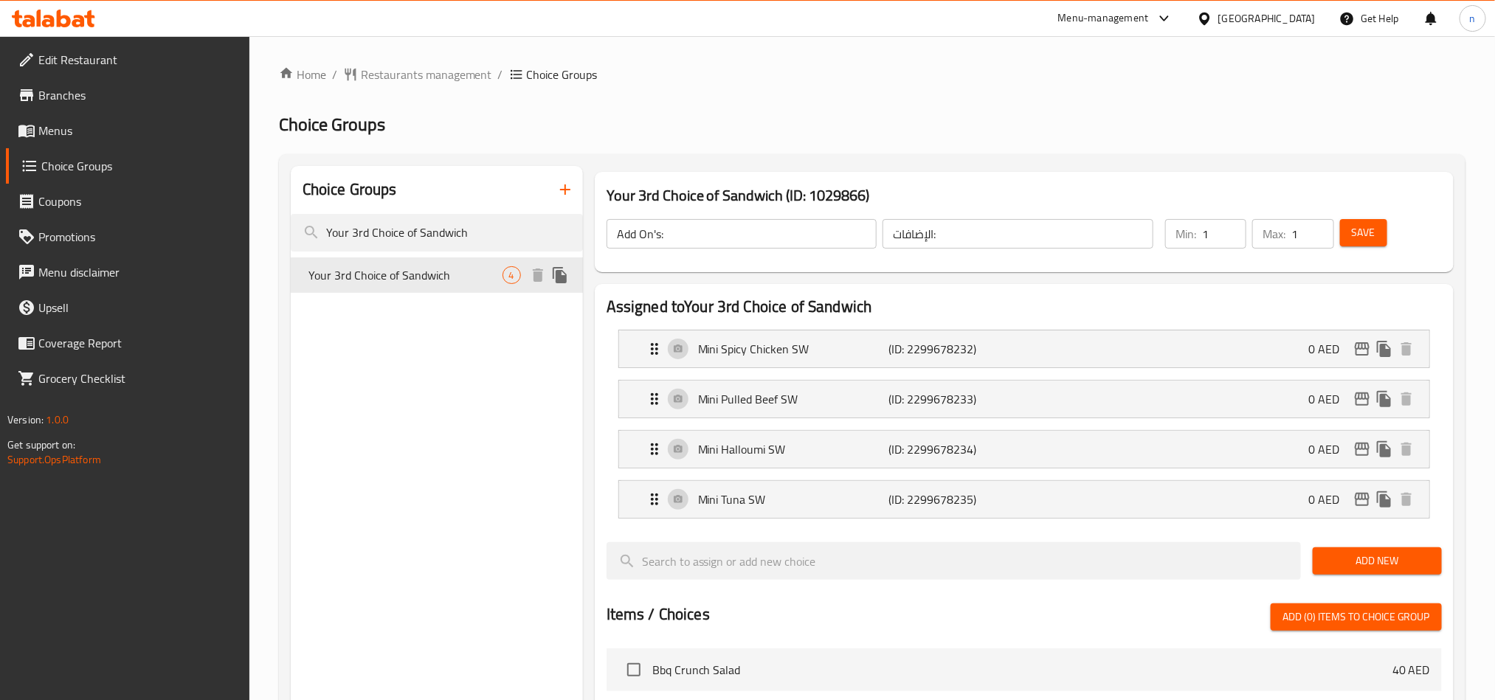
type input "Your 3rd Choice of Sandwich"
type input "اختيارك3 من الساندوتش"
click at [1281, 18] on div "[GEOGRAPHIC_DATA]" at bounding box center [1266, 18] width 97 height 16
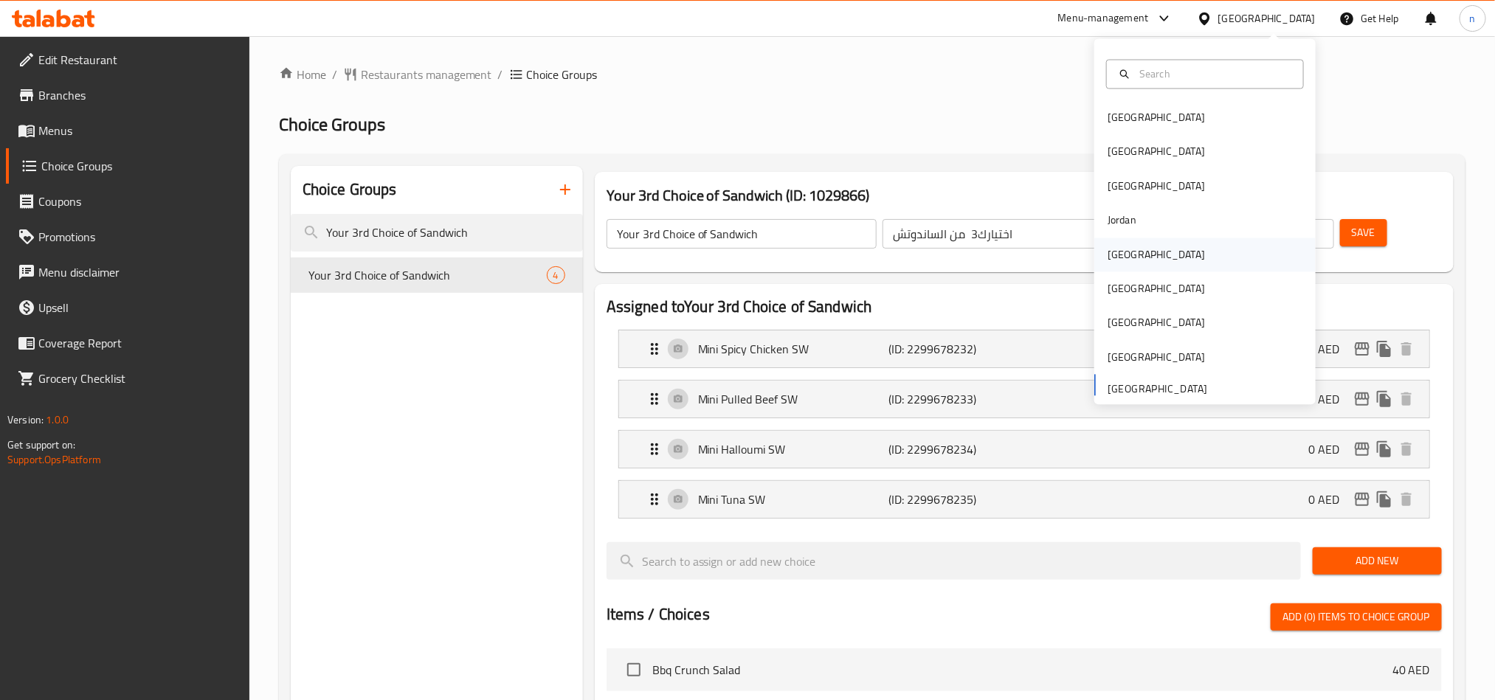
click at [1115, 268] on div "Kuwait" at bounding box center [1156, 255] width 121 height 34
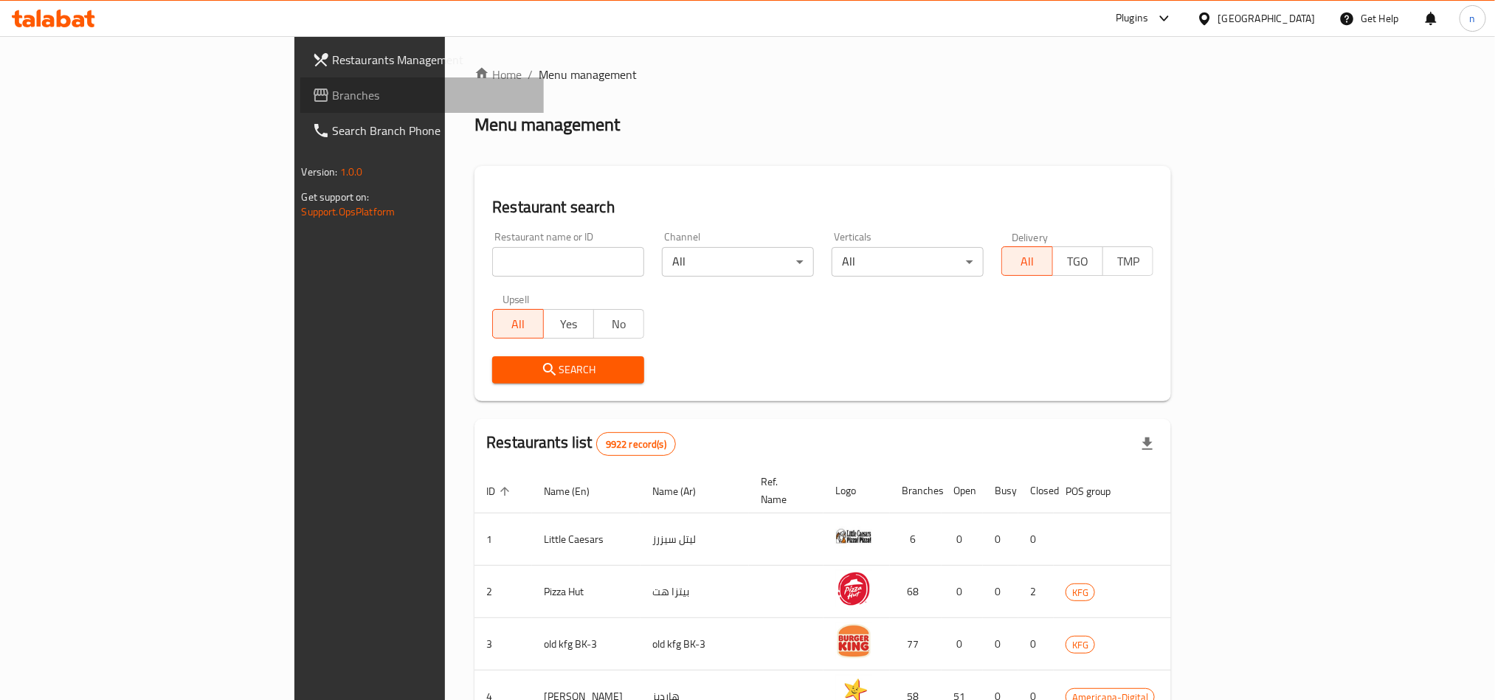
click at [333, 98] on span "Branches" at bounding box center [432, 95] width 199 height 18
